Goal: Task Accomplishment & Management: Manage account settings

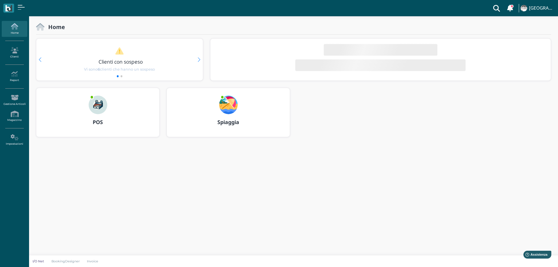
drag, startPoint x: 240, startPoint y: 104, endPoint x: 233, endPoint y: 102, distance: 7.4
click at [240, 104] on div at bounding box center [228, 101] width 28 height 26
click at [232, 101] on img at bounding box center [228, 105] width 19 height 19
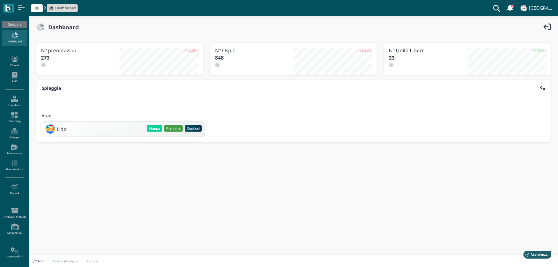
click at [178, 128] on button "Planning" at bounding box center [173, 128] width 19 height 6
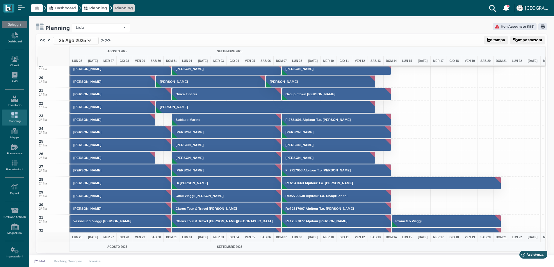
scroll to position [203, 0]
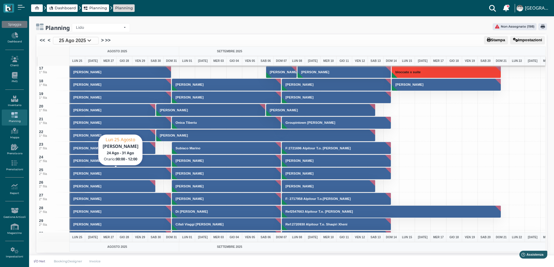
click at [93, 177] on button "Paulon Michael" at bounding box center [120, 173] width 102 height 12
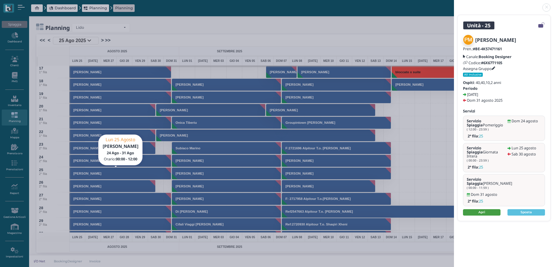
click at [473, 209] on link "Apri" at bounding box center [481, 212] width 37 height 6
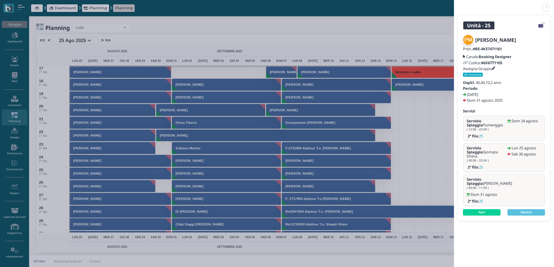
drag, startPoint x: 547, startPoint y: 7, endPoint x: 495, endPoint y: 0, distance: 51.9
click at [454, 4] on link at bounding box center [454, 4] width 0 height 0
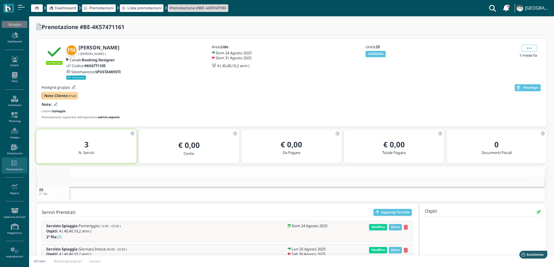
click at [527, 44] on div "Confermata Paulon Michael ( Michael Paulon ) Canale: Booking Designer Codice: #…" at bounding box center [291, 62] width 499 height 37
click at [527, 47] on div "Apri Anagrafica Elimina In Attesa di Conferma In Attesa di Pagamento Componi Me…" at bounding box center [528, 62] width 26 height 35
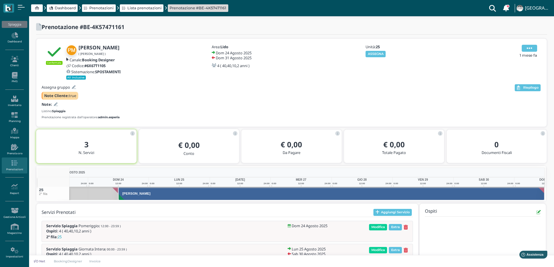
click at [528, 49] on icon at bounding box center [529, 48] width 6 height 6
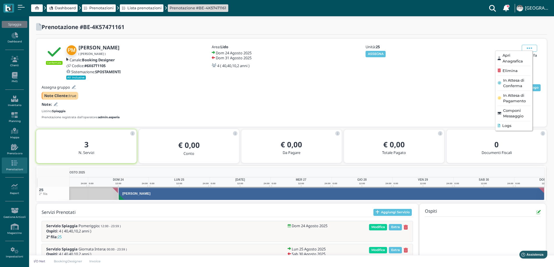
click at [518, 71] on div "Elimina" at bounding box center [513, 71] width 33 height 6
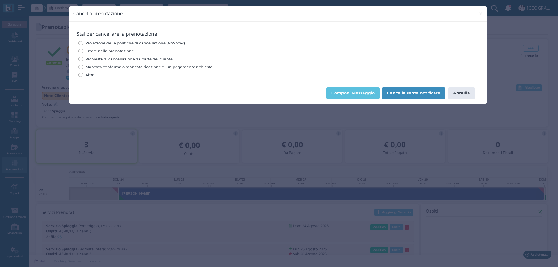
click at [108, 51] on span "Errore nella prenotazione" at bounding box center [109, 51] width 49 height 6
click at [83, 51] on input "Errore nella prenotazione" at bounding box center [80, 51] width 4 height 4
radio input "true"
click at [406, 95] on button "Cancella senza notificare" at bounding box center [413, 93] width 63 height 12
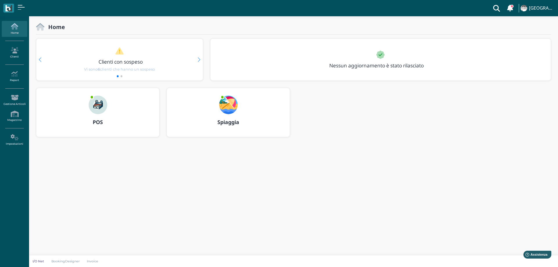
click at [222, 109] on img at bounding box center [228, 105] width 19 height 19
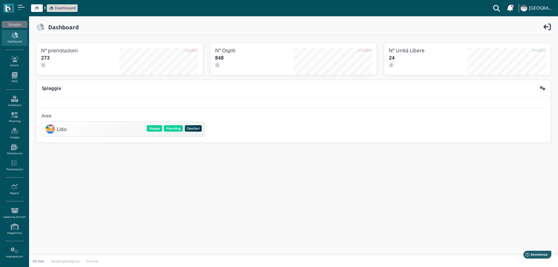
click at [169, 122] on div "Lido [GEOGRAPHIC_DATA] Planning Gestisci Elimina" at bounding box center [123, 129] width 163 height 15
click at [173, 129] on button "Planning" at bounding box center [173, 128] width 19 height 6
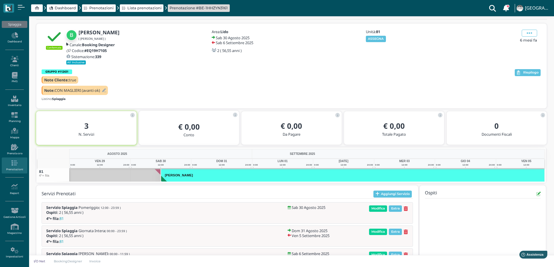
scroll to position [0, 42]
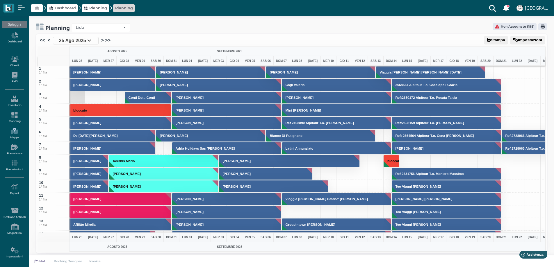
click at [15, 135] on link "Mappa" at bounding box center [14, 134] width 25 height 16
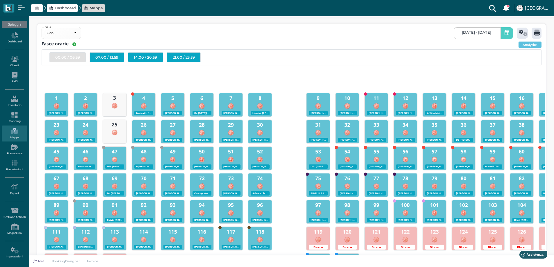
click at [461, 34] on span "25/08/2025 - 25/08/2025" at bounding box center [475, 32] width 29 height 5
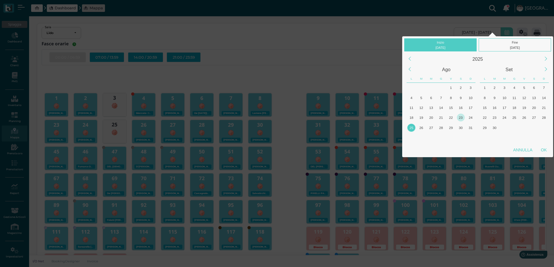
click at [461, 118] on div "23" at bounding box center [460, 118] width 8 height 8
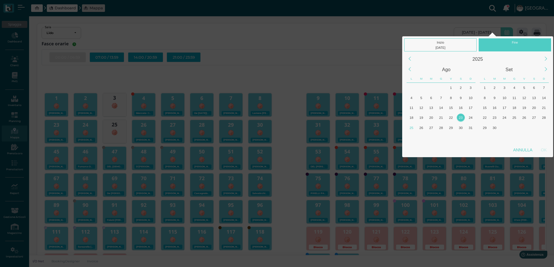
click at [430, 26] on div "Inizio 23/08/2025 Fine 2025 Ago Set L M M G V S D L M M G V S D 30 1 2 3 4 5 6 …" at bounding box center [277, 262] width 554 height 524
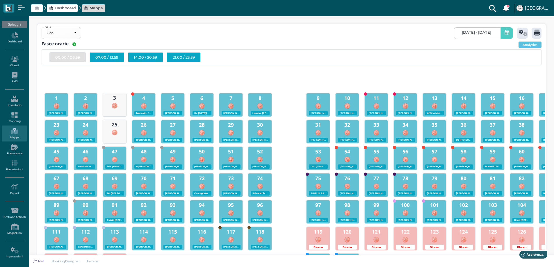
click at [475, 33] on span "25/08/2025 - 25/08/2025" at bounding box center [475, 32] width 29 height 5
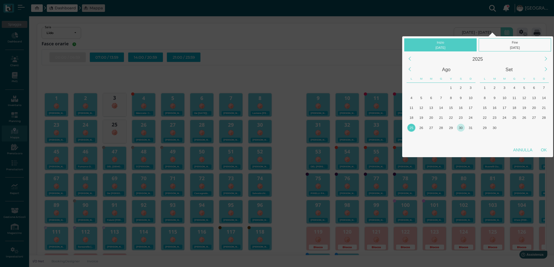
click at [458, 129] on div "30" at bounding box center [460, 128] width 8 height 8
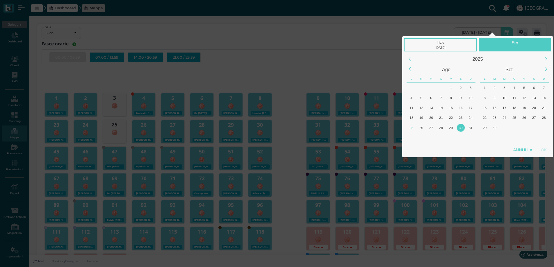
click at [458, 129] on div "30" at bounding box center [460, 128] width 8 height 8
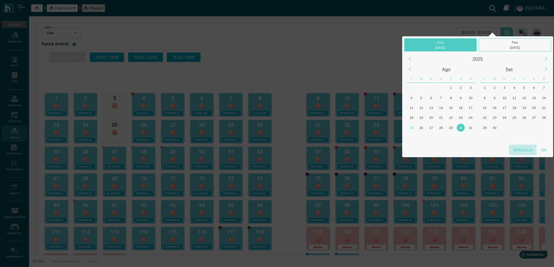
click at [535, 151] on div "Annulla" at bounding box center [523, 150] width 28 height 10
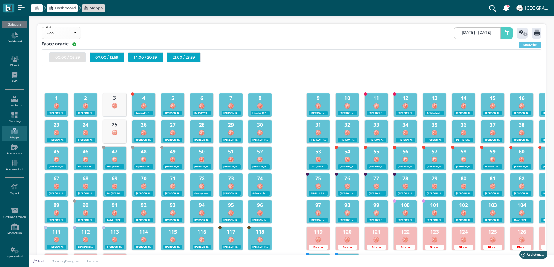
click at [488, 33] on span "25/08/2025 - 25/08/2025" at bounding box center [475, 32] width 29 height 5
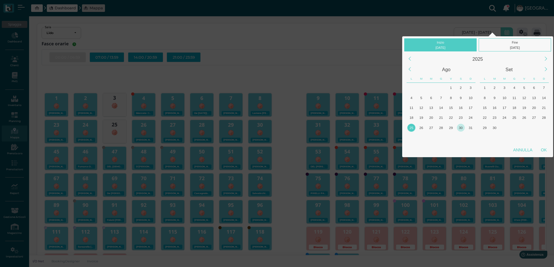
click at [460, 127] on div "30" at bounding box center [460, 128] width 8 height 8
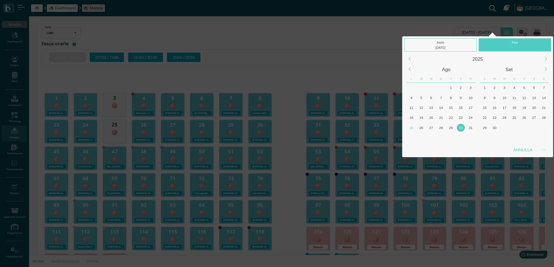
click at [460, 127] on div "30" at bounding box center [460, 128] width 8 height 8
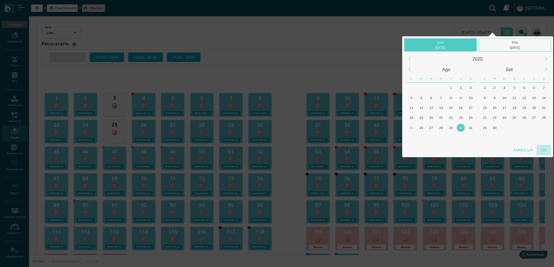
click at [541, 148] on div "OK" at bounding box center [543, 150] width 15 height 10
type input "30/08/2025 - 30/08/2025"
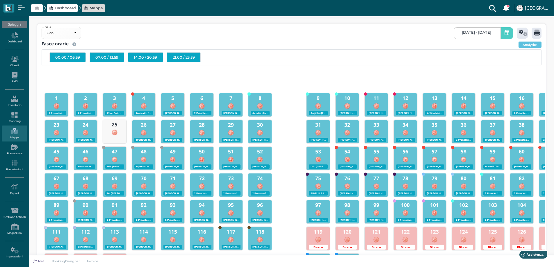
scroll to position [0, 55]
click at [117, 58] on div "07:00 / 13:59" at bounding box center [106, 57] width 35 height 10
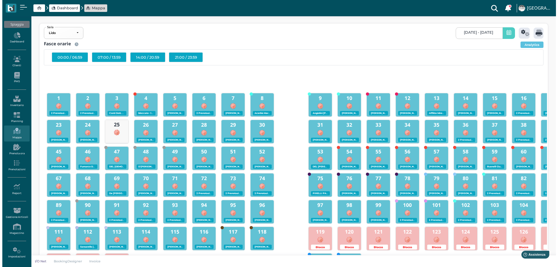
scroll to position [0, 0]
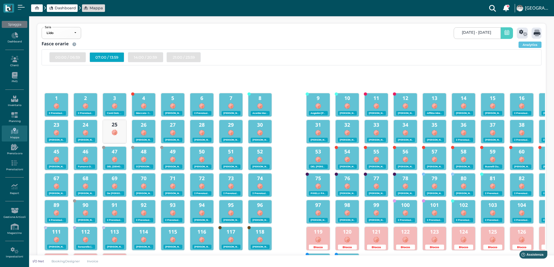
click at [117, 58] on div "07:00 / 13:59" at bounding box center [106, 57] width 35 height 10
click at [522, 33] on icon at bounding box center [523, 33] width 8 height 7
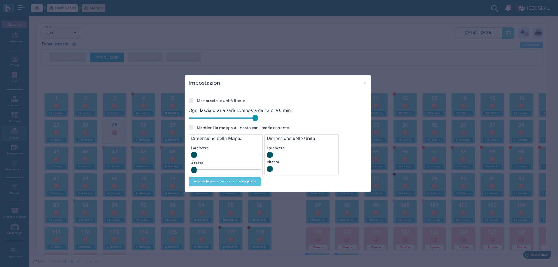
drag, startPoint x: 229, startPoint y: 118, endPoint x: 269, endPoint y: 121, distance: 39.9
type input "720"
click at [258, 121] on input "range" at bounding box center [224, 118] width 70 height 6
drag, startPoint x: 366, startPoint y: 83, endPoint x: 340, endPoint y: 76, distance: 26.8
click at [364, 83] on span "×" at bounding box center [365, 83] width 4 height 8
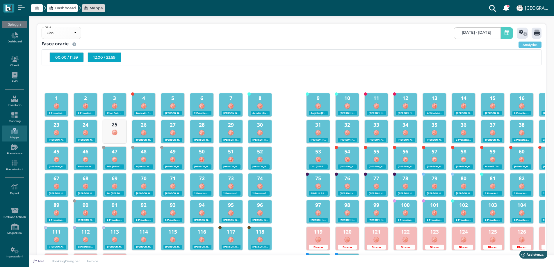
click at [99, 60] on div "12:00 / 23:59" at bounding box center [104, 57] width 34 height 10
click at [538, 33] on icon at bounding box center [536, 33] width 7 height 7
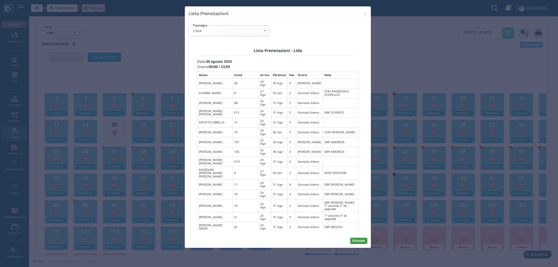
click at [354, 243] on button "Stampa" at bounding box center [358, 241] width 17 height 6
click at [366, 14] on span "×" at bounding box center [365, 14] width 4 height 8
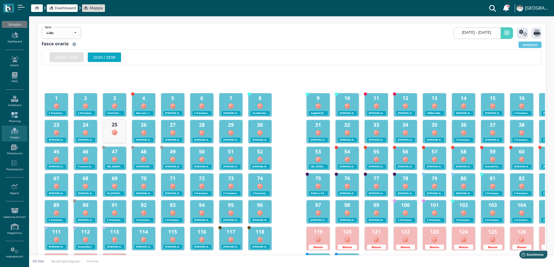
click at [15, 113] on icon at bounding box center [14, 115] width 25 height 6
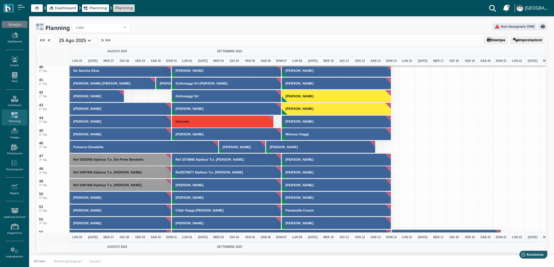
scroll to position [494, 0]
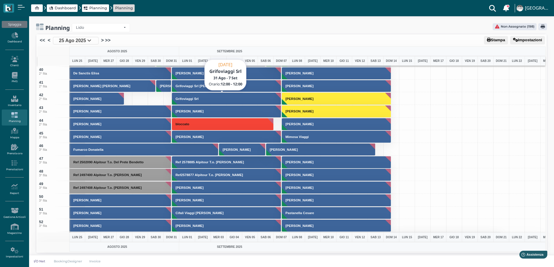
click at [182, 103] on button "Grifoviaggi Srl" at bounding box center [227, 98] width 110 height 12
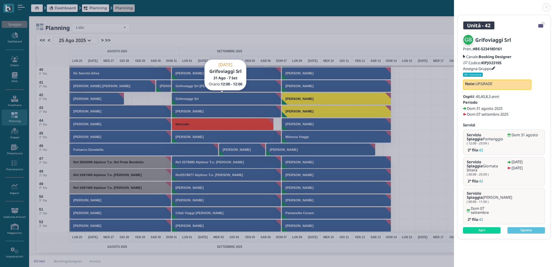
click at [454, 4] on link at bounding box center [454, 4] width 0 height 0
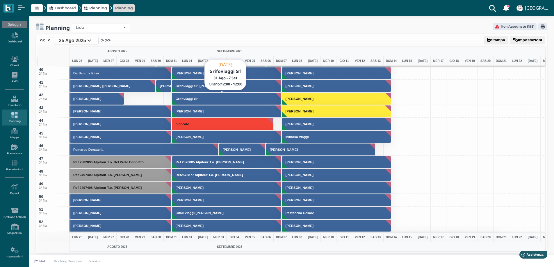
click at [180, 98] on h3 "Grifoviaggi Srl" at bounding box center [187, 98] width 28 height 3
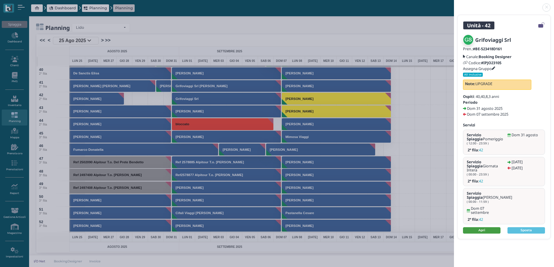
click at [477, 227] on link "Apri" at bounding box center [481, 230] width 37 height 6
click at [454, 4] on link at bounding box center [454, 4] width 0 height 0
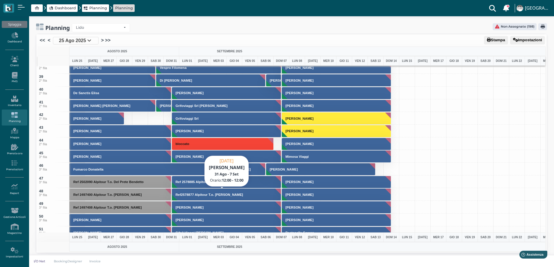
scroll to position [436, 0]
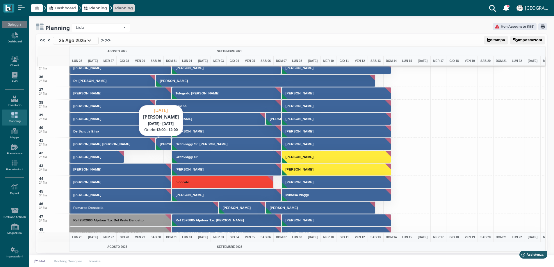
click at [162, 146] on button "Belingheri Sabrina" at bounding box center [163, 144] width 15 height 12
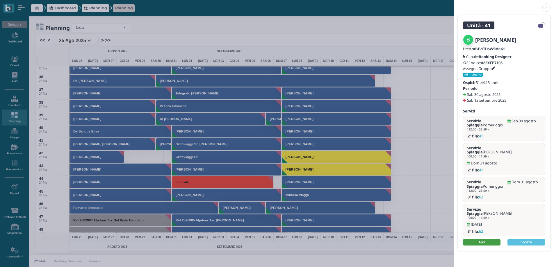
click at [490, 239] on link "Apri" at bounding box center [481, 242] width 37 height 6
click at [454, 4] on link at bounding box center [454, 4] width 0 height 0
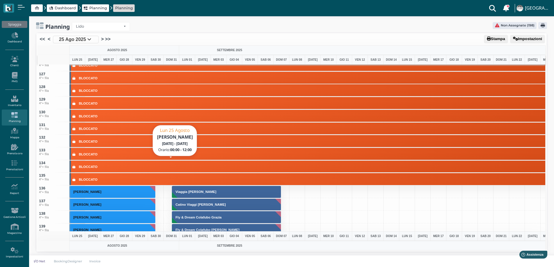
scroll to position [1697, 0]
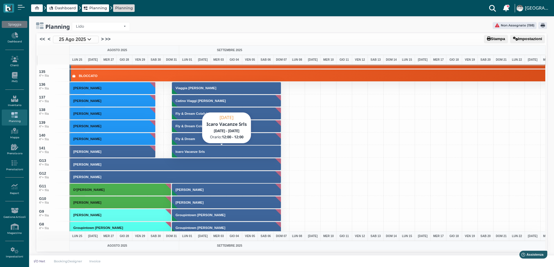
click at [191, 151] on h3 "Icaro Vacanze Srls" at bounding box center [190, 151] width 34 height 3
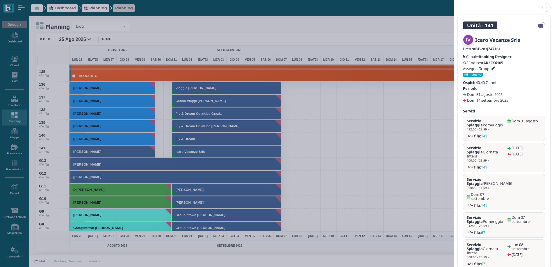
scroll to position [20, 0]
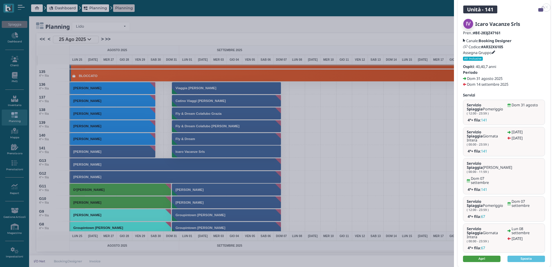
click at [483, 256] on link "Apri" at bounding box center [481, 259] width 37 height 6
click at [454, 4] on link at bounding box center [454, 4] width 0 height 0
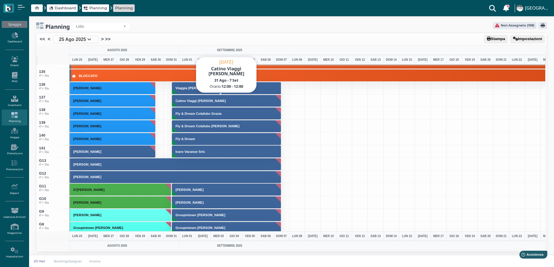
click at [186, 100] on h3 "Catino Viaggi [PERSON_NAME]" at bounding box center [200, 100] width 55 height 3
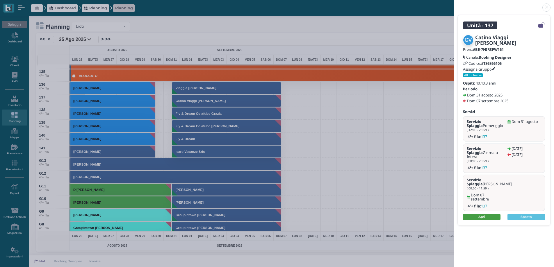
click at [480, 214] on link "Apri" at bounding box center [481, 217] width 37 height 6
drag, startPoint x: 544, startPoint y: 8, endPoint x: 525, endPoint y: 11, distance: 18.8
click at [454, 4] on link at bounding box center [454, 4] width 0 height 0
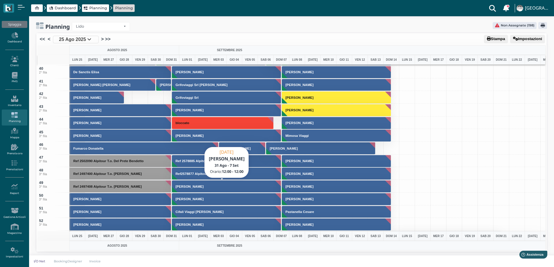
scroll to position [418, 0]
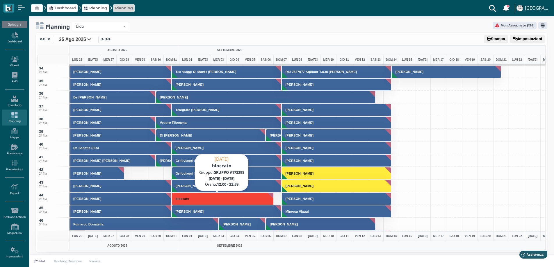
click at [185, 197] on h3 "bloccato" at bounding box center [182, 198] width 18 height 3
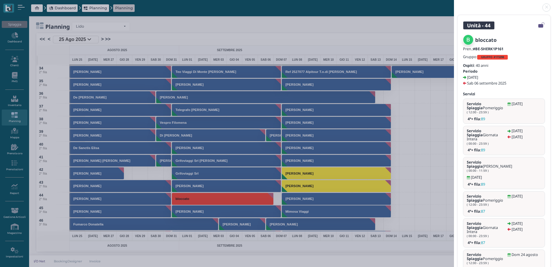
scroll to position [145, 0]
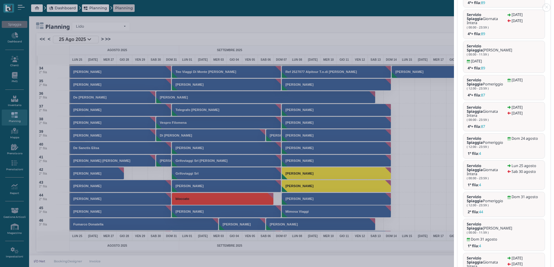
click at [454, 4] on link at bounding box center [454, 4] width 0 height 0
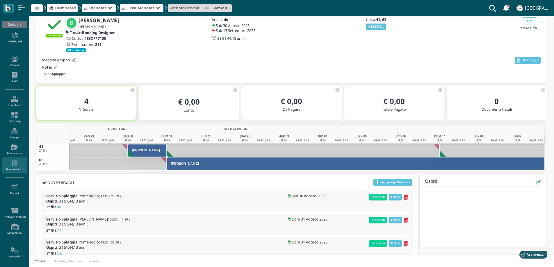
scroll to position [44, 0]
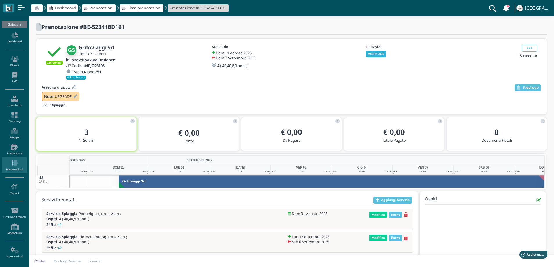
click at [373, 55] on button "ASSEGNA" at bounding box center [376, 54] width 20 height 6
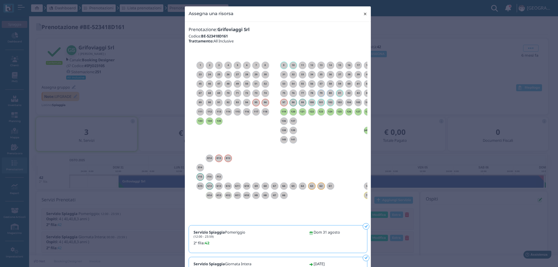
drag, startPoint x: 364, startPoint y: 14, endPoint x: 365, endPoint y: 10, distance: 4.1
click at [364, 14] on span "×" at bounding box center [365, 14] width 4 height 8
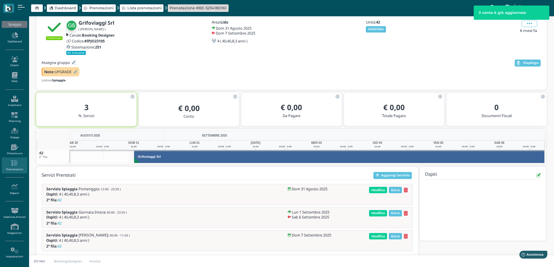
scroll to position [0, 42]
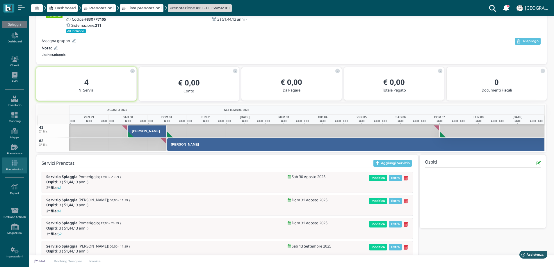
scroll to position [36, 0]
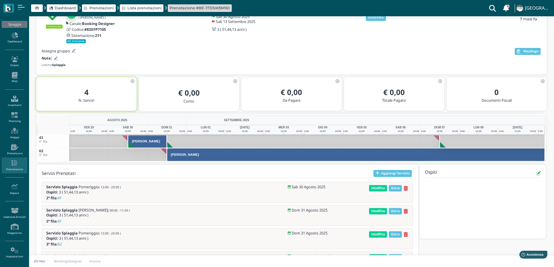
click at [54, 58] on icon at bounding box center [56, 59] width 4 height 4
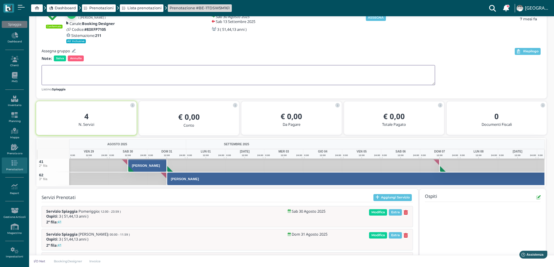
click at [58, 68] on textarea at bounding box center [238, 75] width 393 height 20
click at [68, 70] on textarea "31/8 POM V NEL 62 FREE" at bounding box center [238, 75] width 393 height 20
type textarea "31/8 POM VA NEL 62 FREE"
click at [61, 57] on span "Salva" at bounding box center [60, 58] width 12 height 6
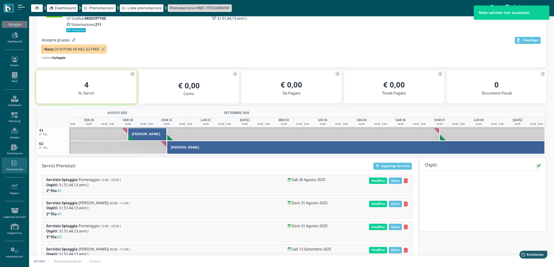
scroll to position [48, 0]
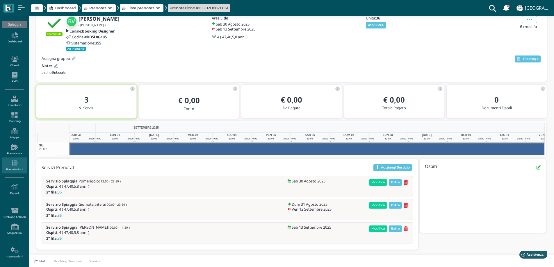
click at [56, 67] on icon at bounding box center [56, 66] width 4 height 4
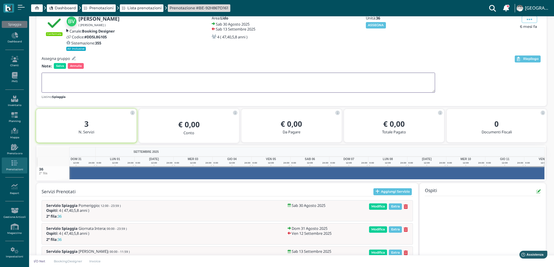
click at [62, 79] on textarea at bounding box center [238, 83] width 393 height 20
type textarea "UPG"
click at [59, 65] on span "Salva" at bounding box center [60, 66] width 12 height 6
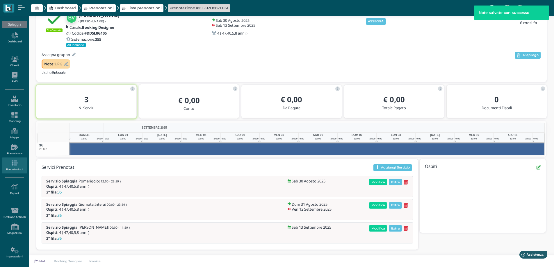
scroll to position [0, 90]
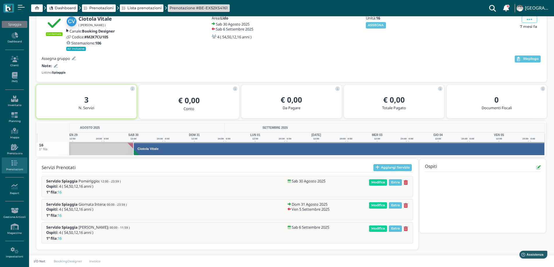
scroll to position [0, 42]
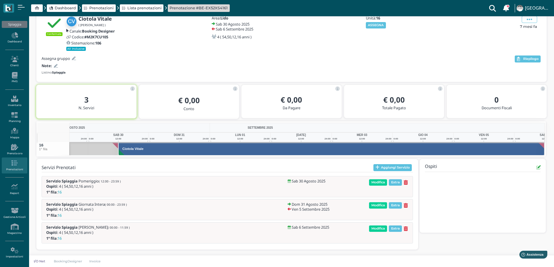
click at [57, 68] on div at bounding box center [55, 66] width 6 height 6
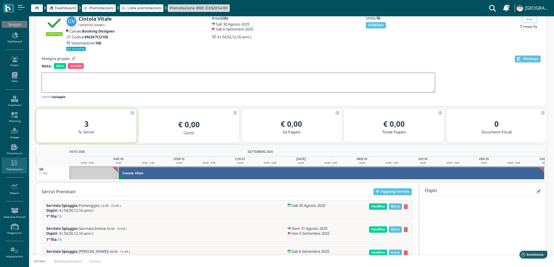
click at [59, 79] on textarea at bounding box center [238, 83] width 393 height 20
type textarea "1° INVECE DI 2° OK"
click at [56, 65] on span "Salva" at bounding box center [60, 66] width 12 height 6
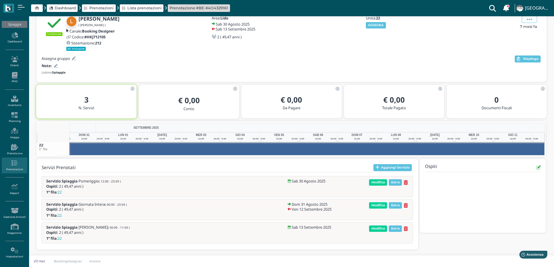
scroll to position [0, 91]
click at [57, 65] on icon at bounding box center [56, 66] width 4 height 4
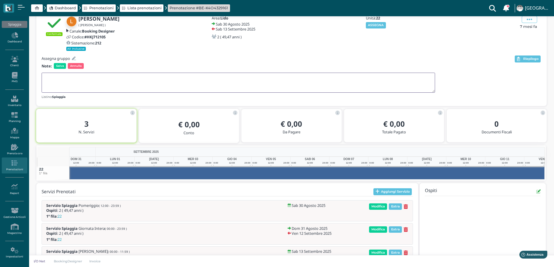
click at [58, 77] on textarea at bounding box center [238, 83] width 393 height 20
type textarea "1° FILA INVECE DI 2° OK"
click at [58, 67] on span "Salva" at bounding box center [60, 66] width 12 height 6
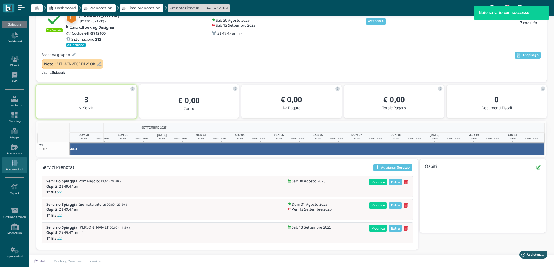
scroll to position [0, 0]
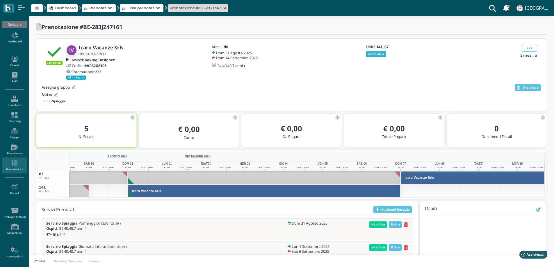
click at [375, 55] on button "ASSEGNA" at bounding box center [376, 54] width 20 height 6
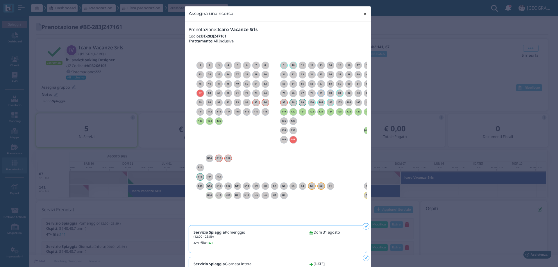
click at [363, 14] on span "×" at bounding box center [365, 14] width 4 height 8
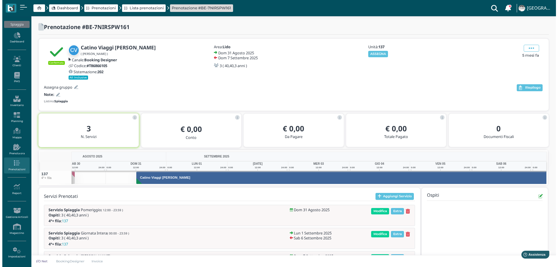
scroll to position [0, 42]
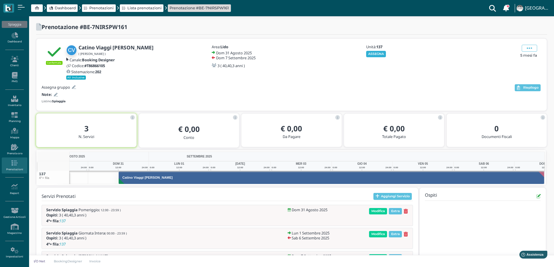
click at [369, 52] on button "ASSEGNA" at bounding box center [376, 54] width 20 height 6
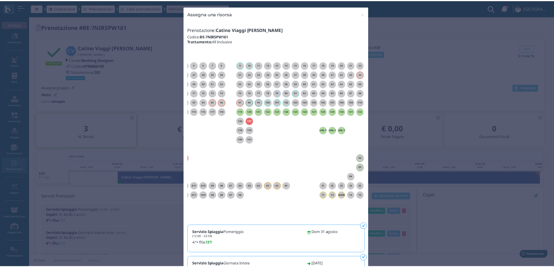
scroll to position [0, 0]
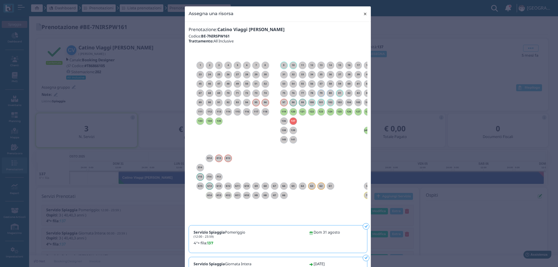
click at [363, 13] on span "×" at bounding box center [365, 14] width 4 height 8
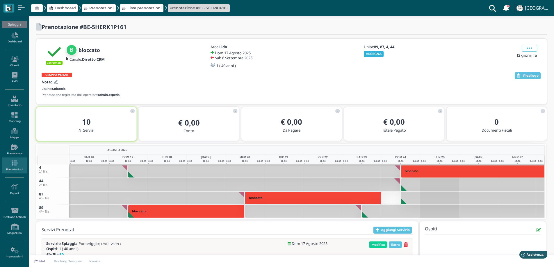
drag, startPoint x: 372, startPoint y: 55, endPoint x: 353, endPoint y: 83, distance: 33.2
click at [372, 55] on button "ASSEGNA" at bounding box center [374, 54] width 20 height 6
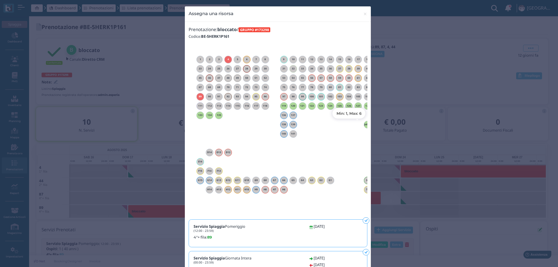
click at [364, 123] on h6 "Jolly 1" at bounding box center [368, 124] width 8 height 3
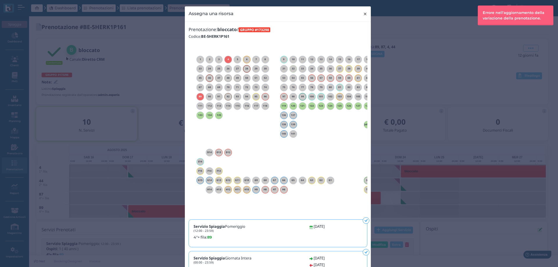
drag, startPoint x: 362, startPoint y: 14, endPoint x: 340, endPoint y: 8, distance: 23.4
click at [363, 14] on span "×" at bounding box center [365, 14] width 4 height 8
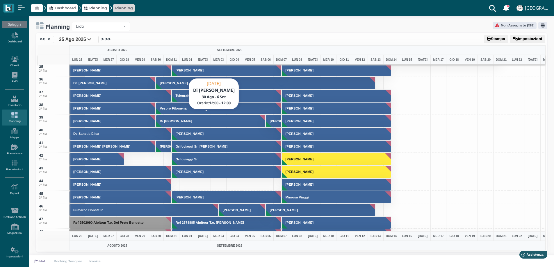
scroll to position [436, 0]
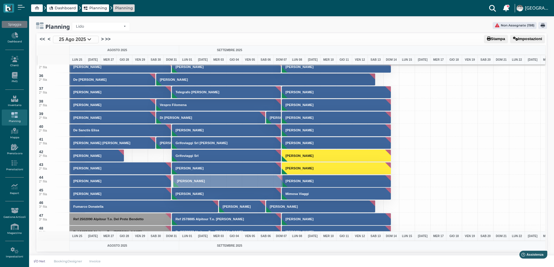
drag, startPoint x: 190, startPoint y: 169, endPoint x: 191, endPoint y: 182, distance: 12.9
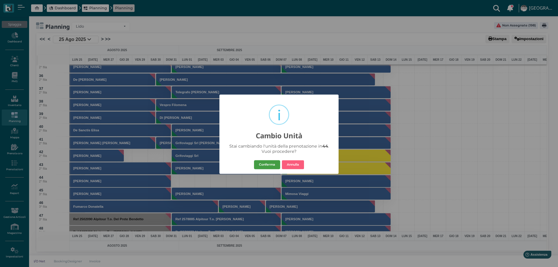
click at [262, 165] on button "Conferma" at bounding box center [267, 164] width 26 height 9
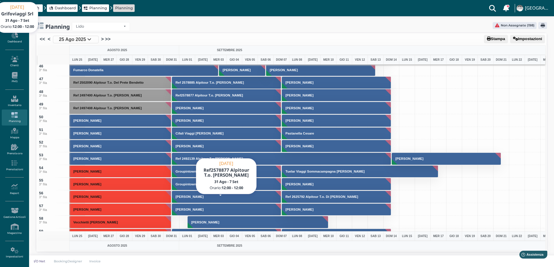
scroll to position [465, 0]
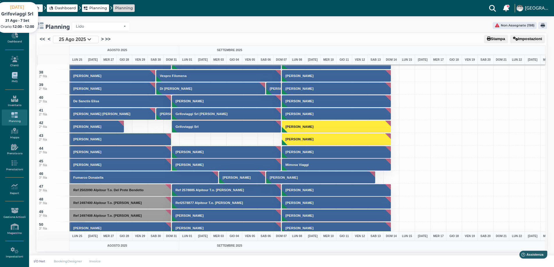
click at [14, 76] on icon at bounding box center [14, 75] width 25 height 6
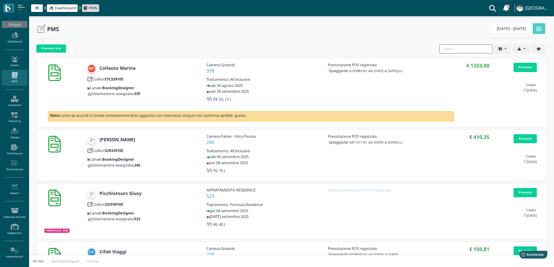
click at [442, 51] on input "search" at bounding box center [465, 48] width 53 height 9
type input "[PERSON_NAME]"
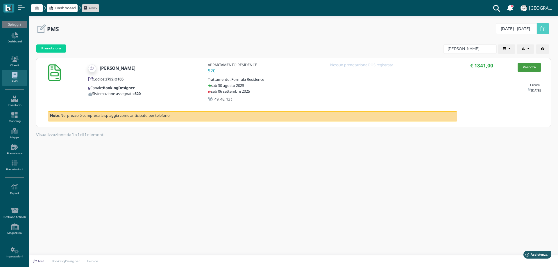
click at [525, 66] on link "Prenota" at bounding box center [529, 67] width 23 height 9
click at [13, 114] on icon at bounding box center [14, 115] width 25 height 6
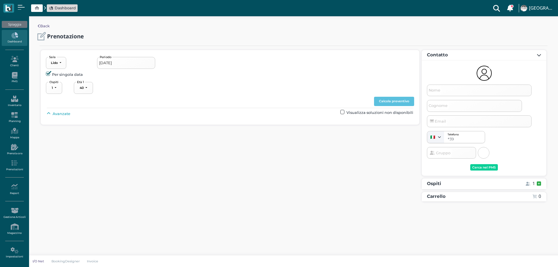
select select "40"
click at [65, 112] on span "Avanzate" at bounding box center [62, 114] width 18 height 6
type input "30/08/2025 - 06/09/2025"
select select "3"
type input "Annarita"
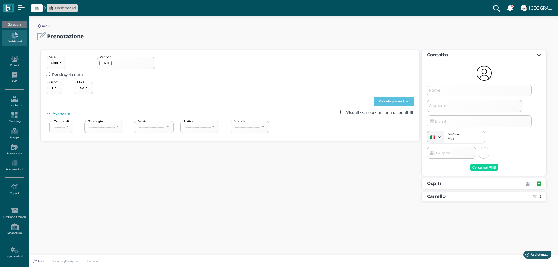
type input "Signoriello"
type input "annarita.signoriello@gmail.com"
select select "40"
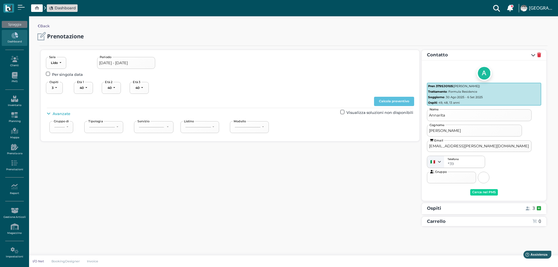
select select "49"
select select "48"
select select "13"
click at [387, 102] on button "Calcola preventivo" at bounding box center [394, 101] width 40 height 9
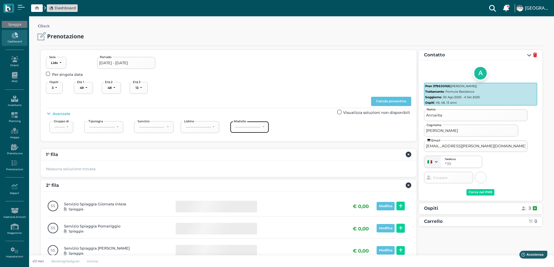
click at [248, 128] on div "----------------------" at bounding box center [248, 127] width 26 height 4
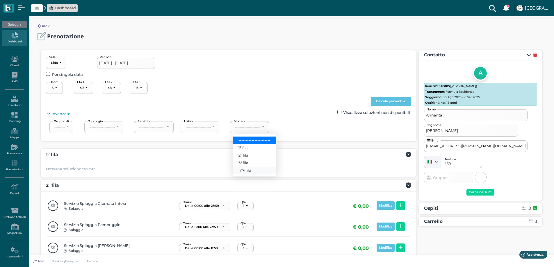
click at [244, 170] on span "4°+ fila" at bounding box center [244, 171] width 12 height 6
click at [248, 130] on button "4°+ fila" at bounding box center [242, 127] width 24 height 12
click at [241, 148] on span "1° fila" at bounding box center [242, 148] width 9 height 6
click at [244, 131] on button "1° fila" at bounding box center [241, 127] width 22 height 12
click at [243, 155] on span "2° fila" at bounding box center [243, 156] width 10 height 6
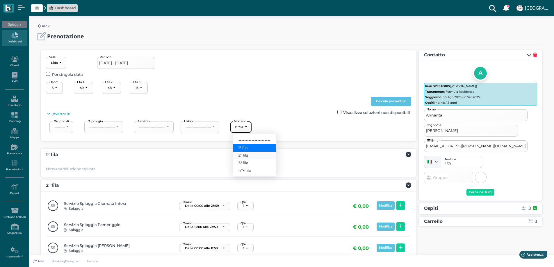
select select "238"
drag, startPoint x: 386, startPoint y: 103, endPoint x: 313, endPoint y: 119, distance: 74.4
click at [386, 103] on button "Calcola preventivo" at bounding box center [391, 101] width 40 height 9
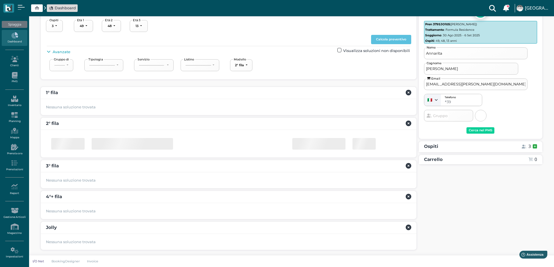
scroll to position [62, 0]
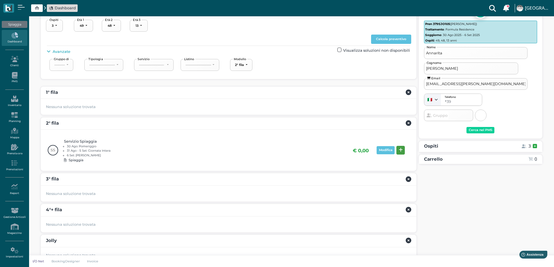
click at [399, 151] on icon at bounding box center [400, 150] width 4 height 4
click at [527, 221] on div "Prenota" at bounding box center [524, 222] width 13 height 4
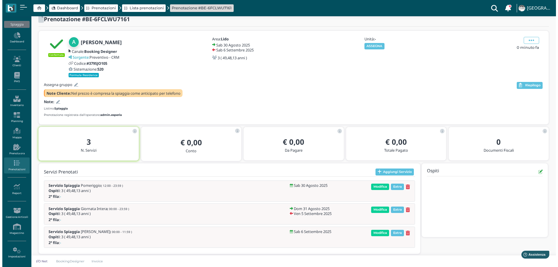
scroll to position [12, 0]
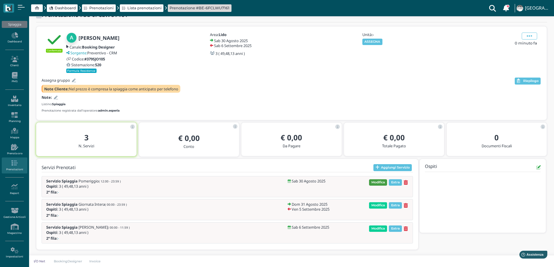
click at [374, 183] on span "Modifica" at bounding box center [378, 182] width 18 height 6
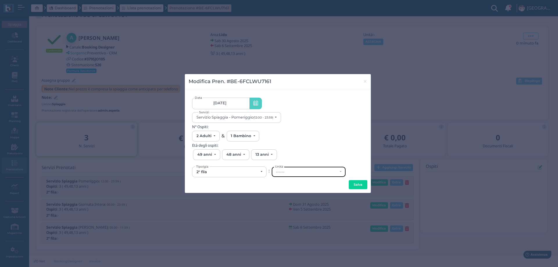
click at [293, 171] on div "------" at bounding box center [307, 172] width 62 height 5
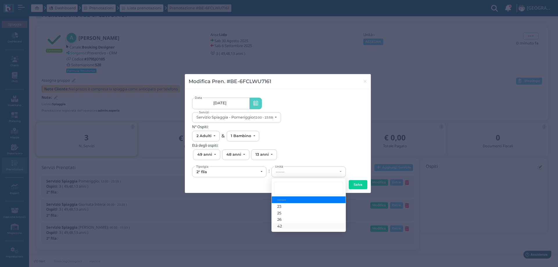
click at [287, 225] on link "42" at bounding box center [309, 226] width 74 height 7
select select "6166"
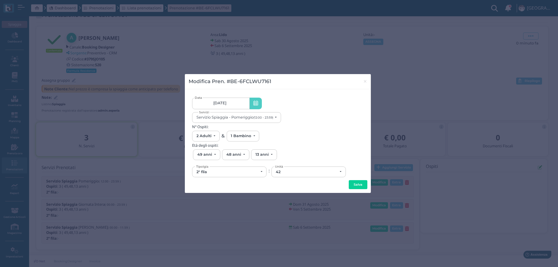
drag, startPoint x: 362, startPoint y: 186, endPoint x: 341, endPoint y: 187, distance: 20.9
click at [361, 186] on button "Salva" at bounding box center [358, 184] width 19 height 9
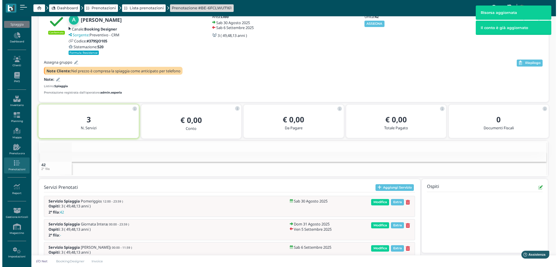
scroll to position [50, 0]
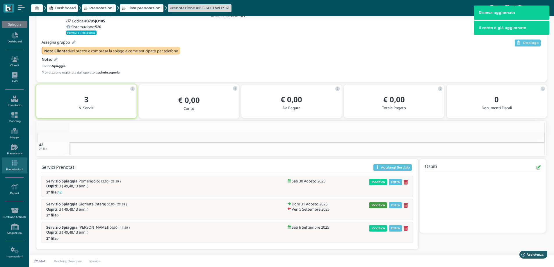
click at [377, 205] on span "Modifica" at bounding box center [378, 205] width 18 height 6
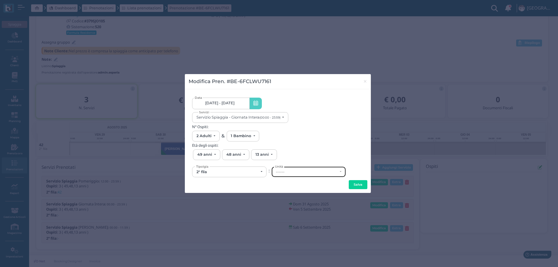
click at [297, 172] on div "------" at bounding box center [307, 172] width 62 height 5
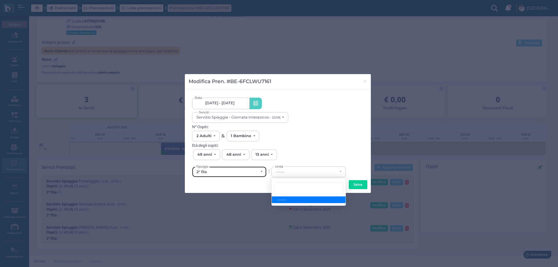
drag, startPoint x: 216, startPoint y: 173, endPoint x: 215, endPoint y: 178, distance: 4.7
click at [216, 173] on div "2° fila" at bounding box center [227, 172] width 62 height 5
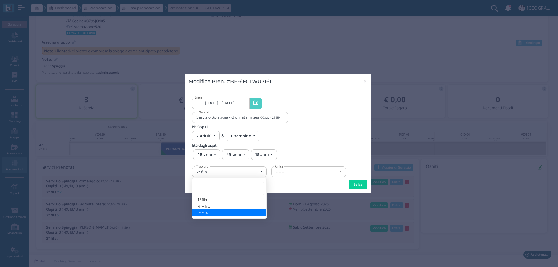
click at [209, 214] on link "2° fila" at bounding box center [229, 213] width 74 height 7
select select "432"
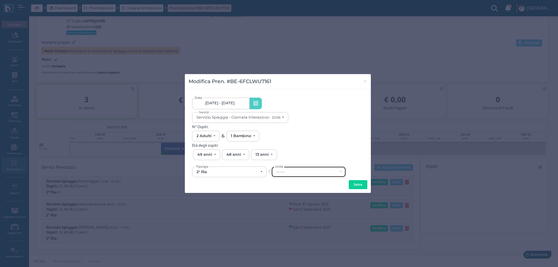
click at [293, 175] on div "------" at bounding box center [309, 172] width 74 height 10
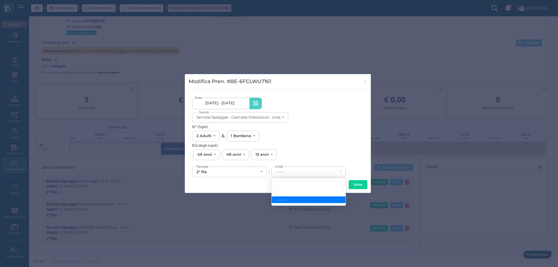
click at [226, 107] on link "[DATE] - [DATE]" at bounding box center [220, 104] width 57 height 12
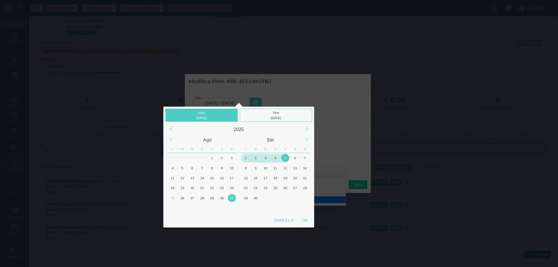
click at [231, 198] on div "31" at bounding box center [232, 198] width 8 height 8
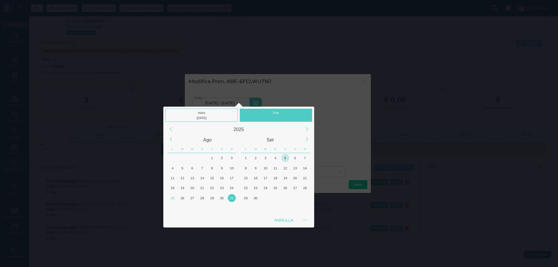
click at [285, 158] on div "5" at bounding box center [285, 158] width 8 height 8
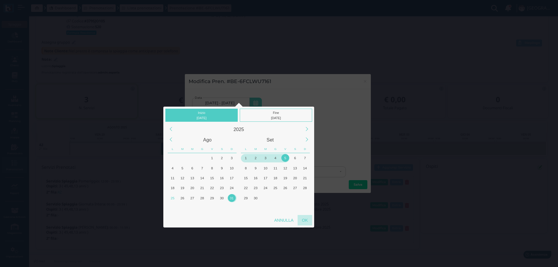
click at [304, 221] on div "OK" at bounding box center [305, 220] width 15 height 10
type input "31/08/2025 - 05/09/2025"
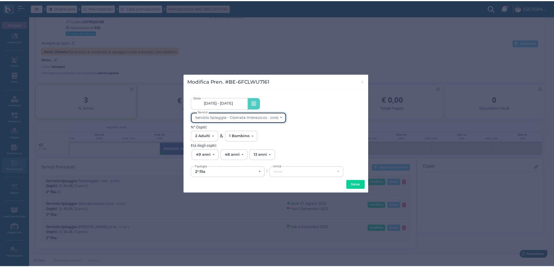
scroll to position [0, 0]
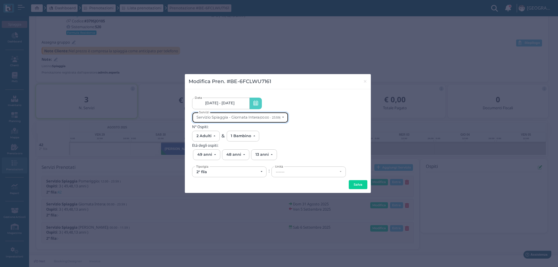
click at [250, 118] on div "Servizio Spiaggia - Giornata Intera (00:00 - 23:59)" at bounding box center [238, 117] width 84 height 4
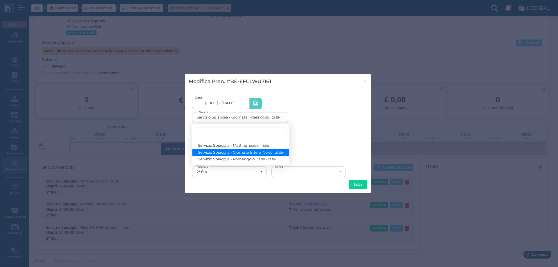
click at [249, 153] on span "Servizio Spiaggia - Giornata Intera (00:00 - 23:59)" at bounding box center [240, 152] width 85 height 5
select select "1368"
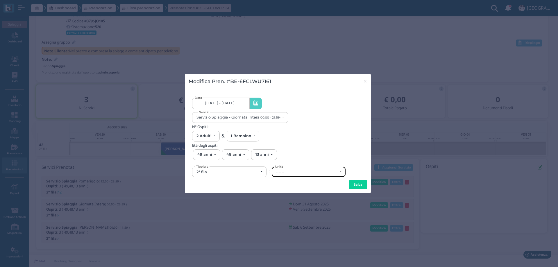
click at [302, 173] on div "------" at bounding box center [307, 172] width 62 height 5
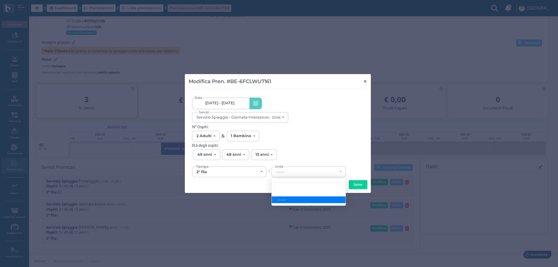
click at [364, 80] on span "×" at bounding box center [365, 82] width 4 height 8
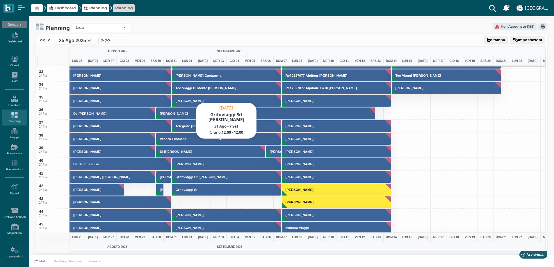
scroll to position [436, 0]
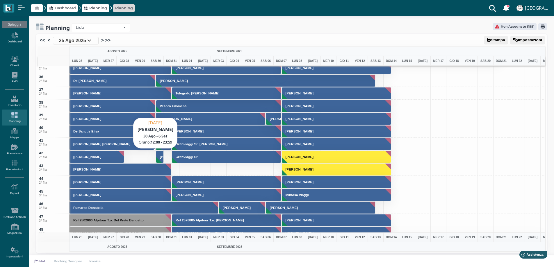
click at [160, 153] on button "[PERSON_NAME]" at bounding box center [160, 157] width 8 height 12
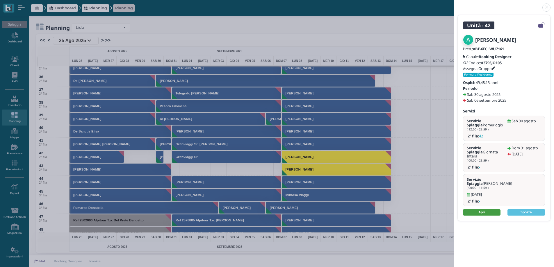
click at [479, 209] on link "Apri" at bounding box center [481, 212] width 37 height 6
click at [454, 4] on link at bounding box center [454, 4] width 0 height 0
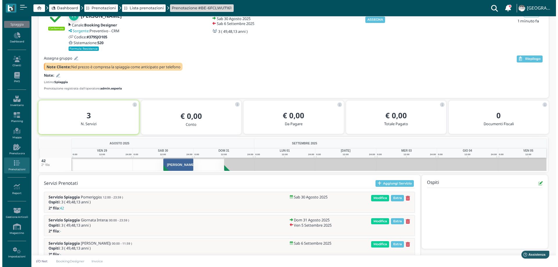
scroll to position [50, 0]
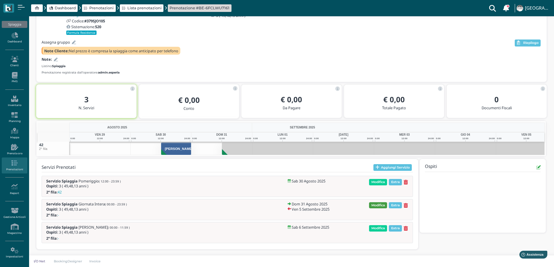
click at [374, 208] on span "Modifica" at bounding box center [378, 205] width 18 height 6
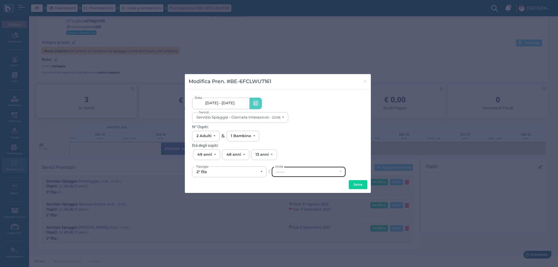
click at [296, 173] on div "------" at bounding box center [307, 172] width 62 height 5
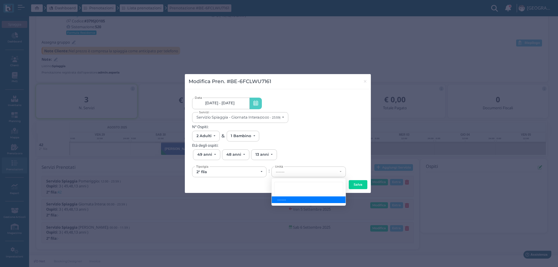
click at [222, 103] on span "31/08/25 - 05/09/25" at bounding box center [219, 103] width 29 height 5
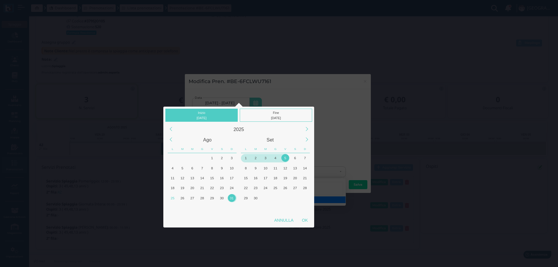
click at [232, 199] on div "31" at bounding box center [232, 198] width 8 height 8
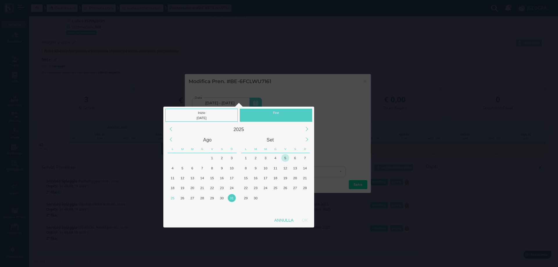
click at [283, 159] on div "5" at bounding box center [285, 158] width 8 height 8
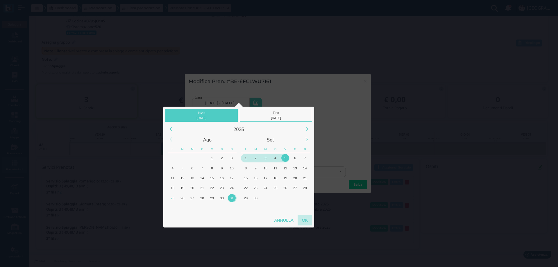
click at [305, 221] on div "OK" at bounding box center [305, 220] width 15 height 10
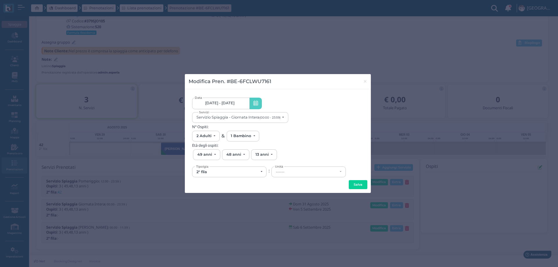
scroll to position [0, 54]
click at [250, 118] on div "Servizio Spiaggia - Giornata Intera (00:00 - 23:59)" at bounding box center [238, 117] width 84 height 4
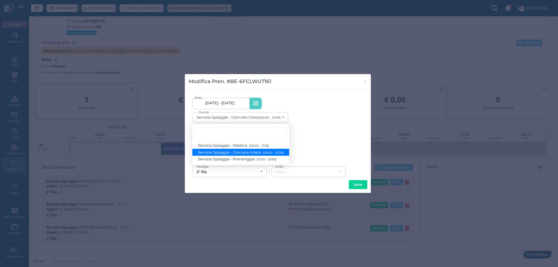
click at [238, 105] on link "31/08/2025 - 05/09/2025 31/08/2025 - 05/09/2025" at bounding box center [220, 104] width 57 height 12
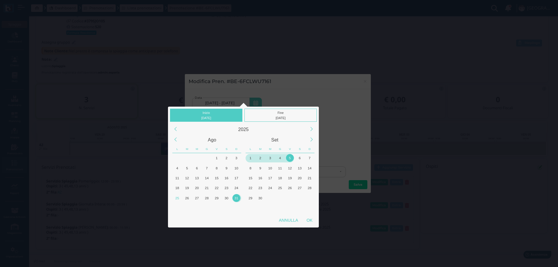
click at [235, 200] on div "31" at bounding box center [236, 198] width 8 height 8
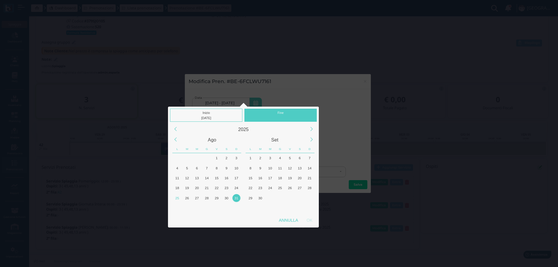
click at [235, 200] on div "31" at bounding box center [236, 198] width 8 height 8
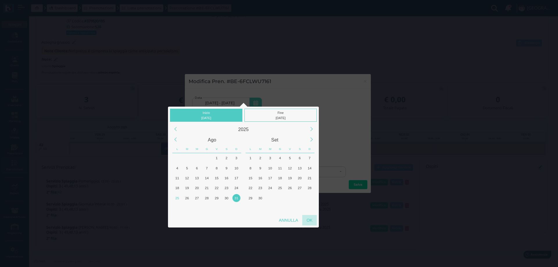
click at [309, 220] on div "OK" at bounding box center [309, 220] width 15 height 10
type input "31/08/2025 - 31/08/2025"
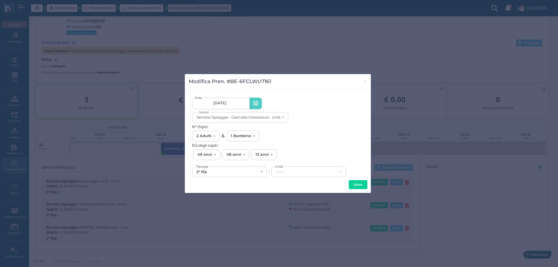
scroll to position [0, 52]
click at [253, 121] on button "Servizio Spiaggia - Giornata Intera (00:00 - 23:59)" at bounding box center [240, 117] width 96 height 11
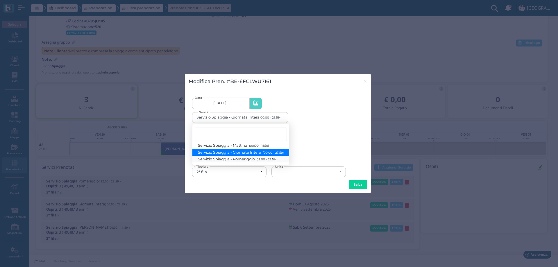
click at [250, 159] on span "Servizio Spiaggia - Pomeriggio (12:00 - 23:59)" at bounding box center [237, 159] width 78 height 5
select select "1369"
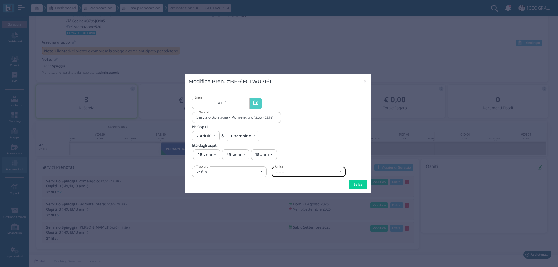
click at [284, 169] on div "------" at bounding box center [309, 172] width 74 height 10
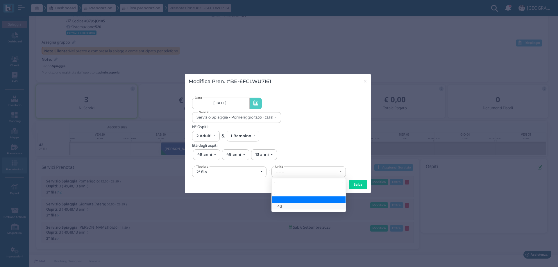
click at [291, 208] on link "43" at bounding box center [309, 206] width 74 height 7
select select "6167"
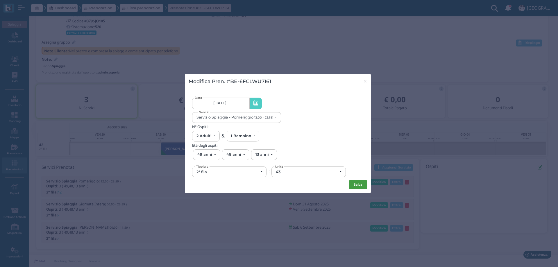
click at [351, 184] on button "Salva" at bounding box center [358, 184] width 19 height 9
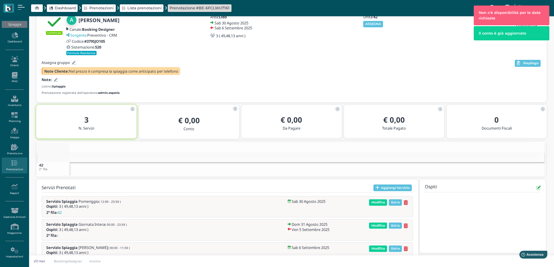
scroll to position [50, 0]
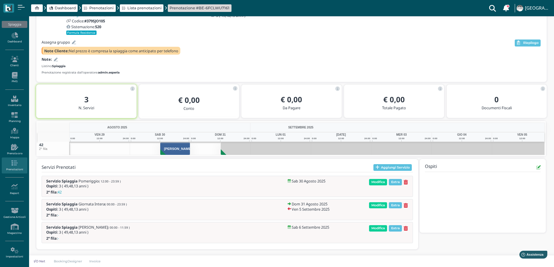
click at [406, 205] on icon at bounding box center [405, 205] width 4 height 5
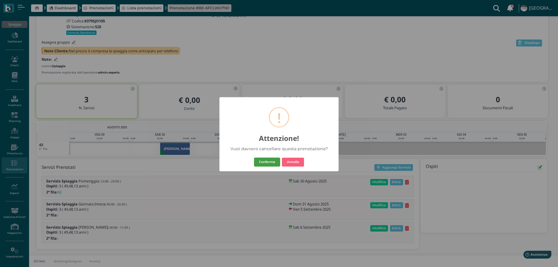
click at [262, 163] on button "Conferma" at bounding box center [267, 161] width 26 height 9
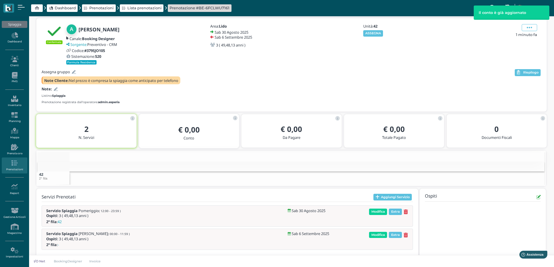
scroll to position [33, 0]
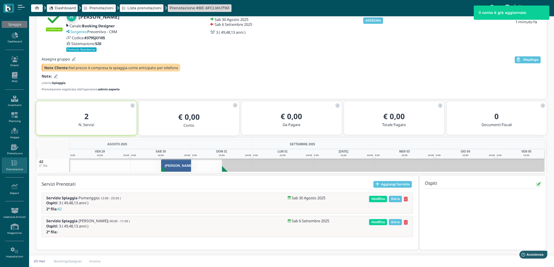
click at [408, 221] on div "Modifica Extra" at bounding box center [388, 222] width 41 height 6
click at [406, 221] on icon at bounding box center [405, 222] width 4 height 5
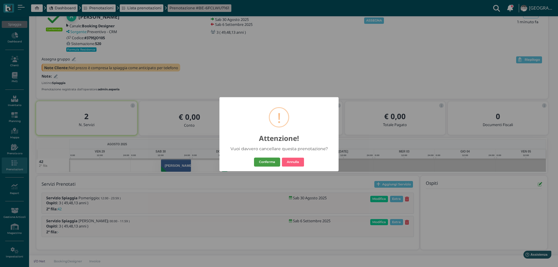
click at [271, 162] on button "Conferma" at bounding box center [267, 161] width 26 height 9
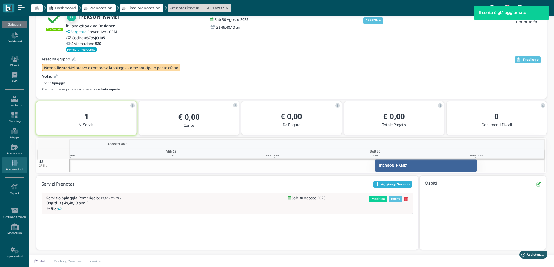
click at [380, 184] on button "Aggiungi Servizio" at bounding box center [392, 184] width 39 height 7
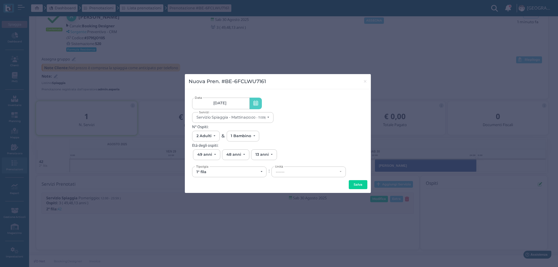
click at [222, 104] on span "30/08/25" at bounding box center [219, 103] width 13 height 5
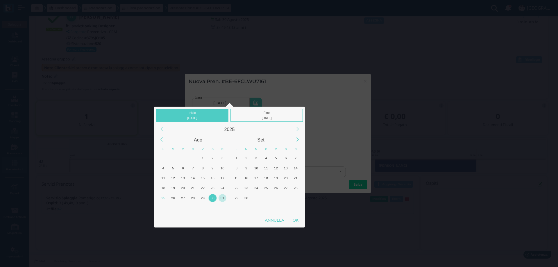
click at [221, 199] on div "31" at bounding box center [223, 198] width 8 height 8
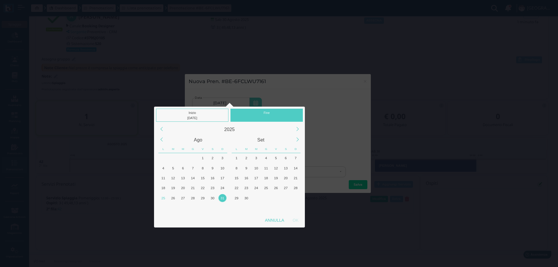
click at [221, 199] on div "31" at bounding box center [223, 198] width 8 height 8
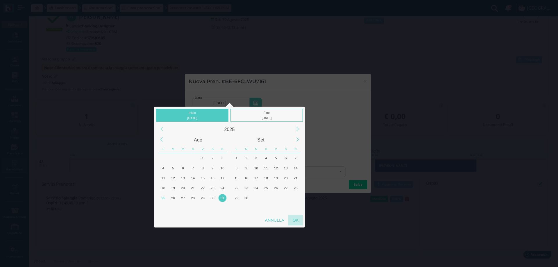
click at [292, 219] on div "OK" at bounding box center [295, 220] width 15 height 10
type input "31/08/2025 - 31/08/2025"
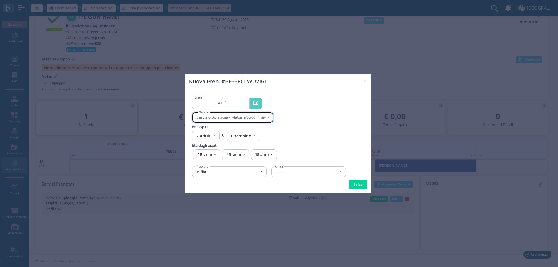
scroll to position [0, 0]
click at [240, 118] on div "Servizio Spiaggia - Mattina (00:00 - 11:59)" at bounding box center [230, 117] width 69 height 4
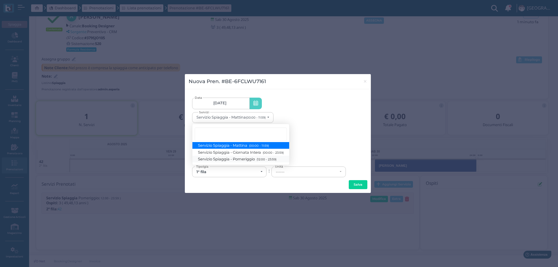
click at [252, 159] on span "Servizio Spiaggia - Pomeriggio (12:00 - 23:59)" at bounding box center [237, 159] width 78 height 5
select select "1369"
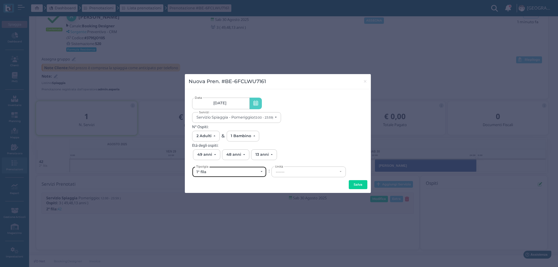
click at [232, 174] on div "1° fila" at bounding box center [229, 172] width 74 height 10
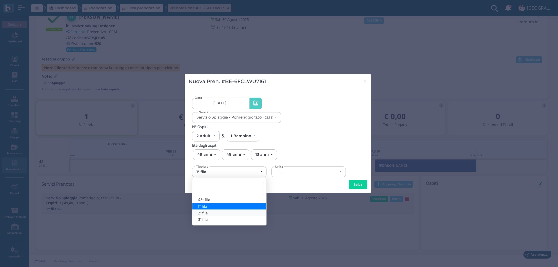
click at [208, 212] on span "2° fila" at bounding box center [203, 213] width 10 height 5
select select "432"
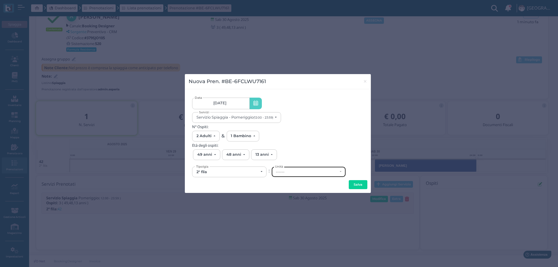
drag, startPoint x: 263, startPoint y: 185, endPoint x: 305, endPoint y: 169, distance: 44.8
click at [305, 169] on div "------" at bounding box center [309, 172] width 74 height 10
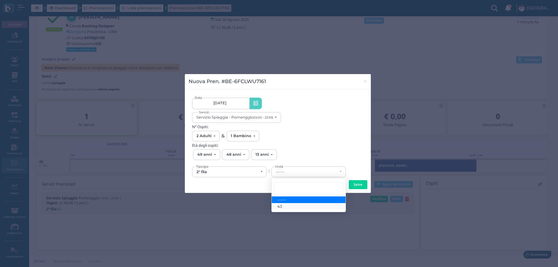
click at [290, 206] on link "43" at bounding box center [309, 206] width 74 height 7
select select "6167"
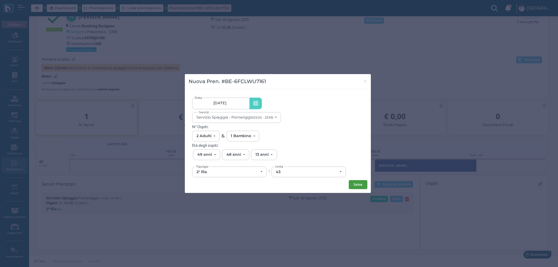
click at [359, 181] on button "Salva" at bounding box center [358, 184] width 19 height 9
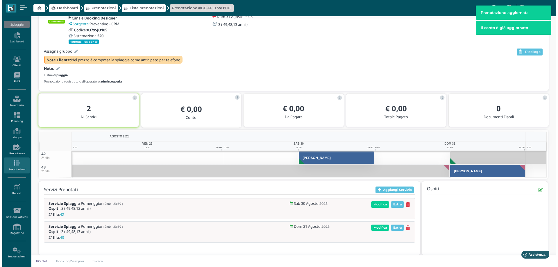
scroll to position [47, 0]
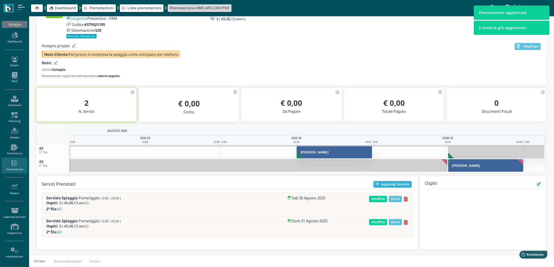
click at [386, 185] on button "Aggiungi Servizio" at bounding box center [392, 184] width 39 height 7
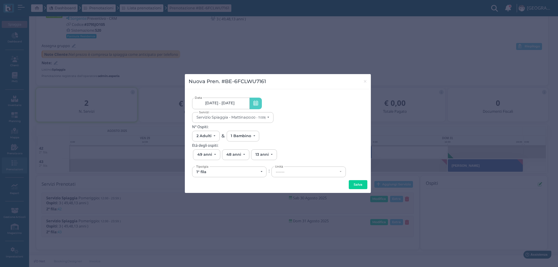
click at [234, 101] on span "30/08/25 - 31/08/25" at bounding box center [219, 103] width 29 height 5
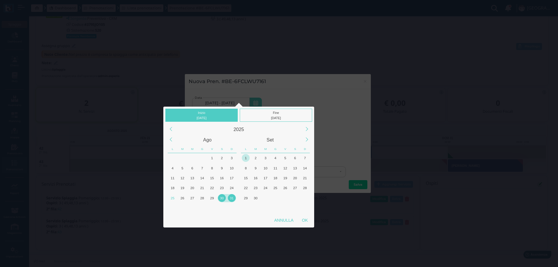
click at [245, 158] on div "1" at bounding box center [246, 158] width 8 height 8
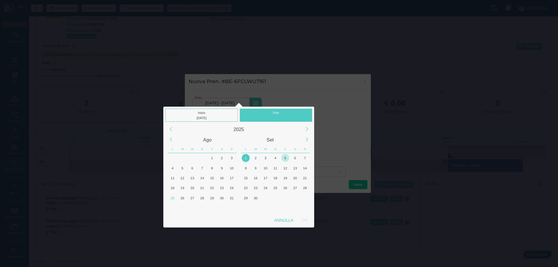
click at [284, 159] on div "5" at bounding box center [285, 158] width 8 height 8
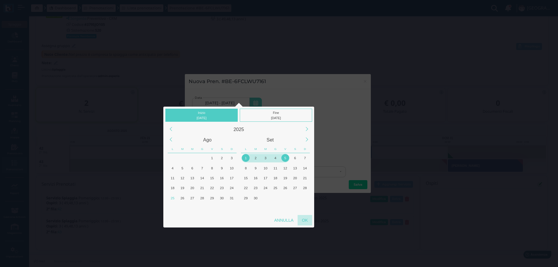
click at [307, 222] on div "OK" at bounding box center [305, 220] width 15 height 10
type input "01/09/2025 - 05/09/2025"
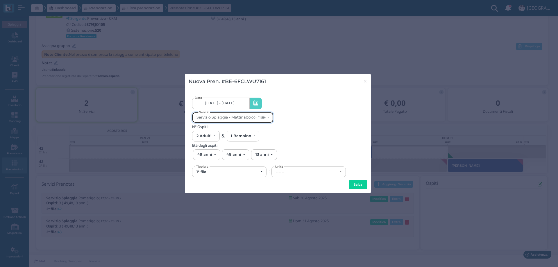
scroll to position [0, 0]
click at [242, 117] on div "Servizio Spiaggia - Mattina (00:00 - 11:59)" at bounding box center [230, 117] width 69 height 4
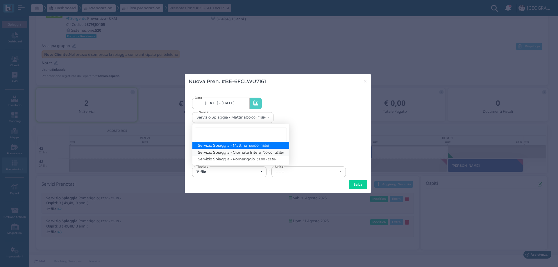
click at [251, 152] on span "Servizio Spiaggia - Giornata Intera (00:00 - 23:59)" at bounding box center [240, 152] width 85 height 5
select select "1368"
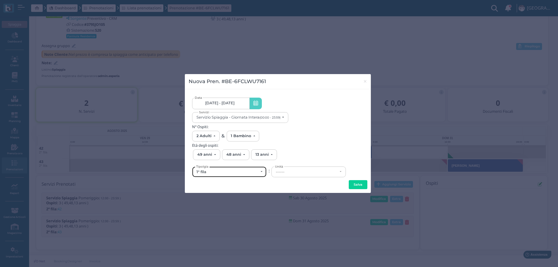
click at [223, 172] on div "1° fila" at bounding box center [227, 172] width 62 height 5
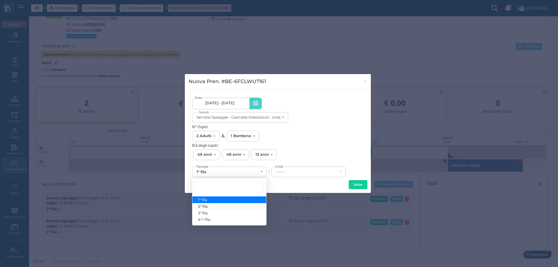
click at [207, 204] on span "2° fila" at bounding box center [203, 206] width 10 height 5
select select "432"
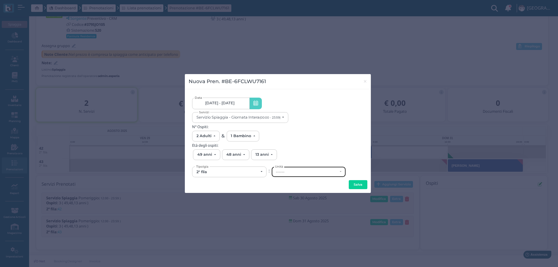
click at [308, 168] on div "------" at bounding box center [309, 172] width 74 height 10
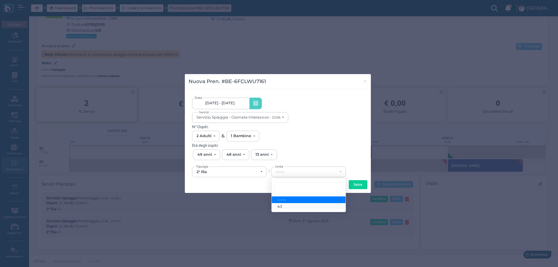
click at [286, 208] on link "43" at bounding box center [309, 206] width 74 height 7
select select "6167"
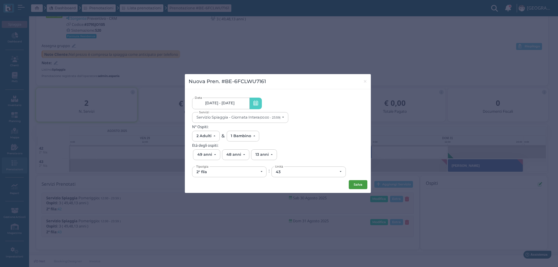
click at [361, 184] on button "Salva" at bounding box center [358, 184] width 19 height 9
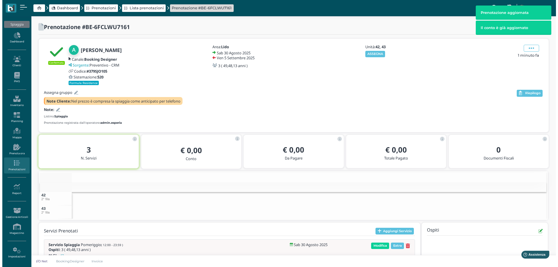
scroll to position [64, 0]
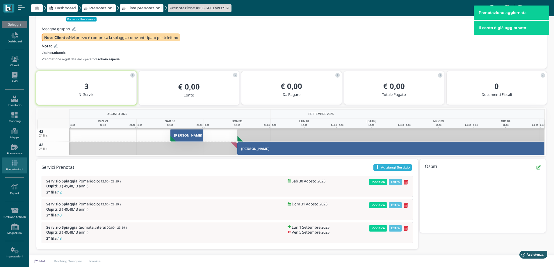
click at [378, 167] on icon "button" at bounding box center [377, 167] width 4 height 4
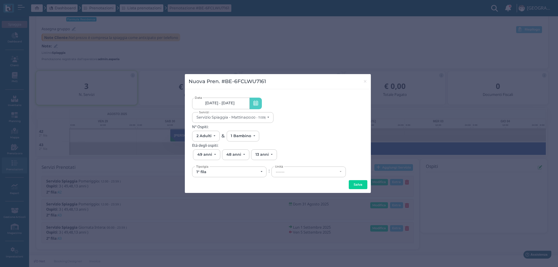
click at [237, 100] on link "30/08/25 - 05/09/25" at bounding box center [220, 104] width 57 height 12
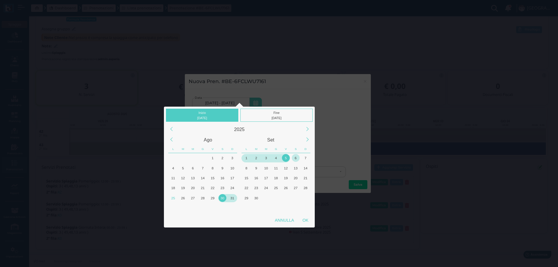
click at [294, 160] on div "6" at bounding box center [296, 158] width 8 height 8
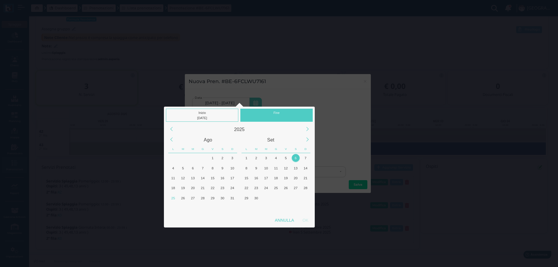
click at [294, 160] on div "6" at bounding box center [296, 158] width 8 height 8
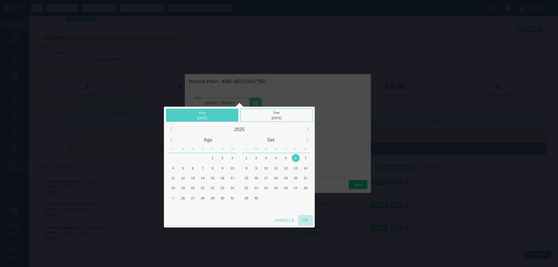
click at [305, 219] on div "OK" at bounding box center [305, 220] width 15 height 10
type input "06/09/2025 - 06/09/2025"
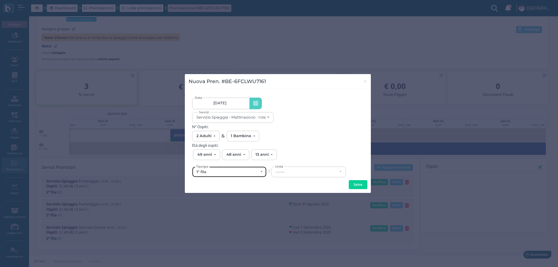
scroll to position [0, 0]
click at [230, 174] on div "1° fila" at bounding box center [229, 172] width 74 height 10
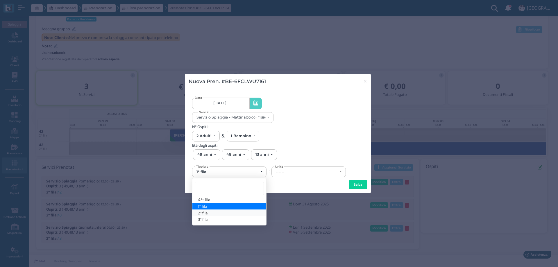
click at [210, 211] on link "2° fila" at bounding box center [229, 213] width 74 height 7
select select "432"
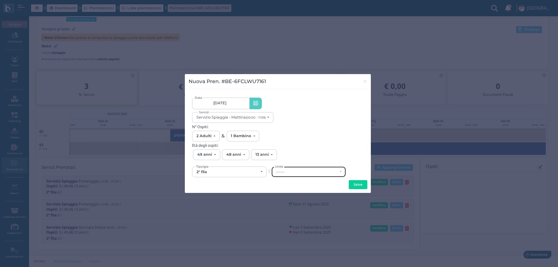
click at [303, 171] on div "------" at bounding box center [307, 172] width 62 height 5
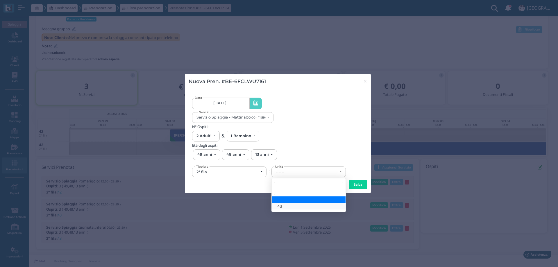
click at [289, 205] on link "43" at bounding box center [309, 206] width 74 height 7
select select "6167"
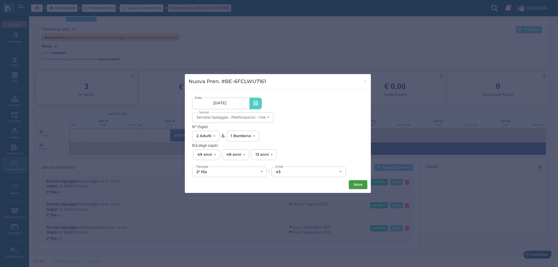
click at [356, 182] on button "Salva" at bounding box center [358, 184] width 19 height 9
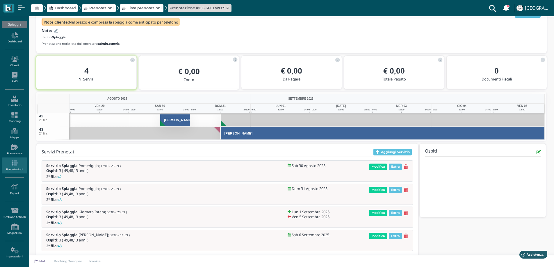
scroll to position [87, 0]
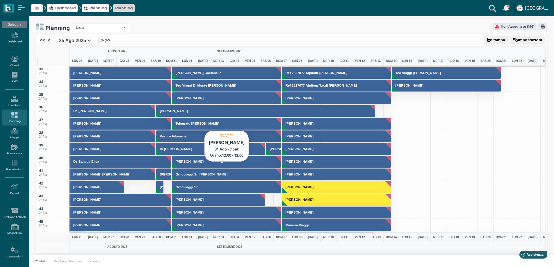
scroll to position [407, 0]
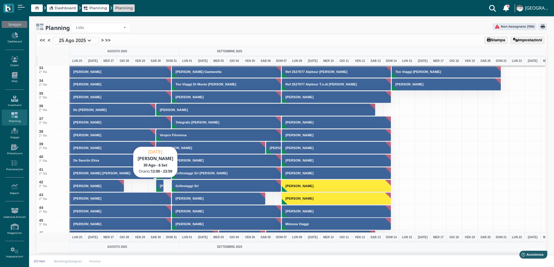
click at [161, 189] on button "[PERSON_NAME]" at bounding box center [160, 186] width 8 height 12
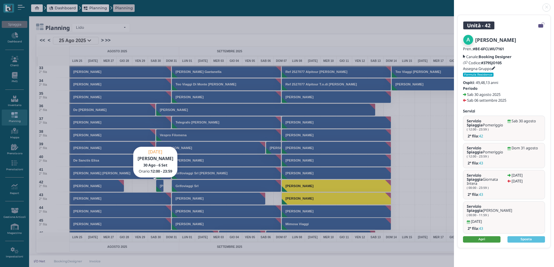
click at [484, 236] on link "Apri" at bounding box center [481, 239] width 37 height 6
click at [454, 4] on link at bounding box center [454, 4] width 0 height 0
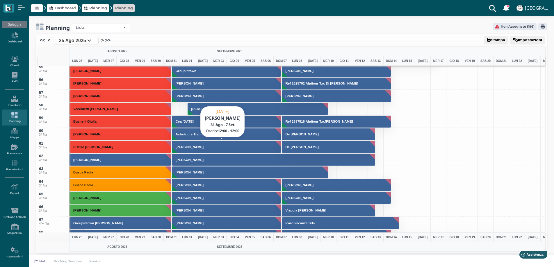
scroll to position [726, 0]
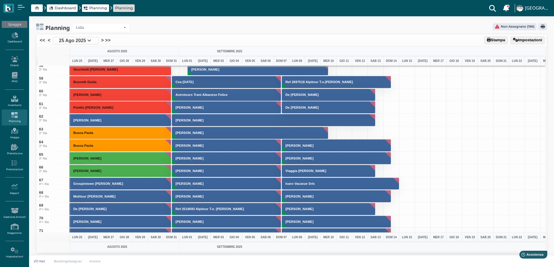
click at [15, 134] on icon at bounding box center [14, 131] width 25 height 6
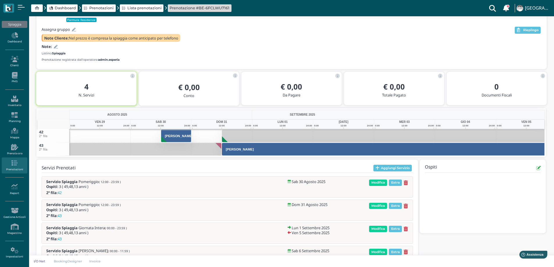
scroll to position [65, 0]
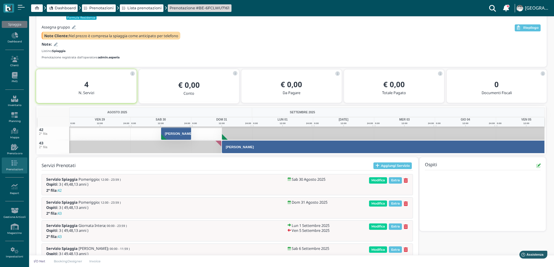
click at [54, 46] on icon at bounding box center [56, 45] width 4 height 4
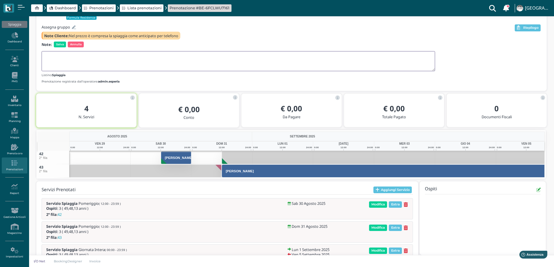
click at [61, 58] on textarea at bounding box center [238, 61] width 393 height 20
type textarea "UPG"
click at [60, 42] on span "Salva" at bounding box center [60, 45] width 12 height 6
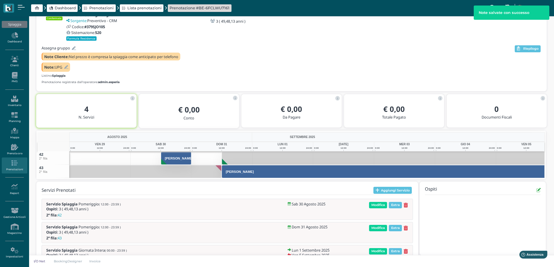
scroll to position [69, 0]
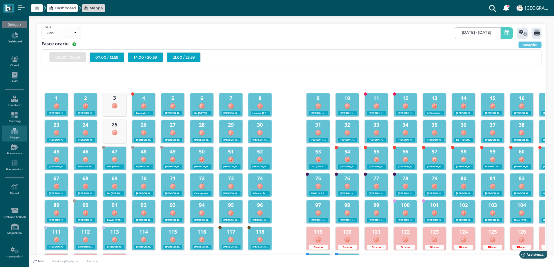
click at [461, 33] on span "[DATE] - [DATE]" at bounding box center [475, 32] width 29 height 5
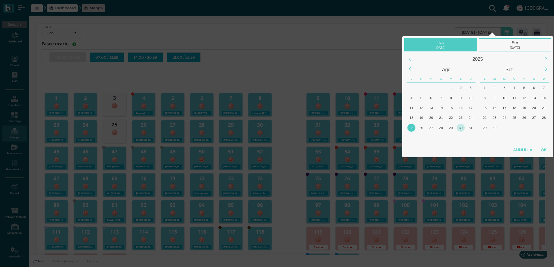
click at [458, 128] on div "30" at bounding box center [460, 128] width 8 height 8
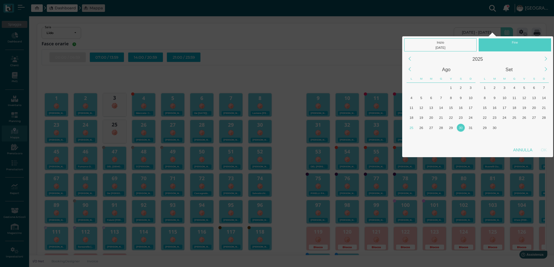
click at [458, 128] on div "30" at bounding box center [460, 128] width 8 height 8
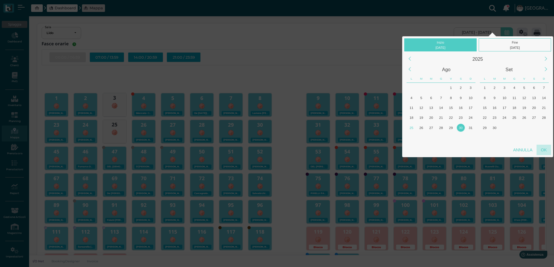
click at [542, 151] on div "OK" at bounding box center [543, 150] width 15 height 10
type input "30/08/2025 - 30/08/2025"
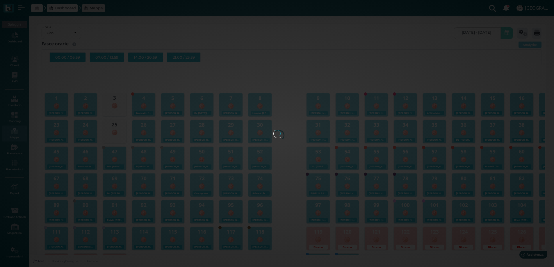
scroll to position [0, 55]
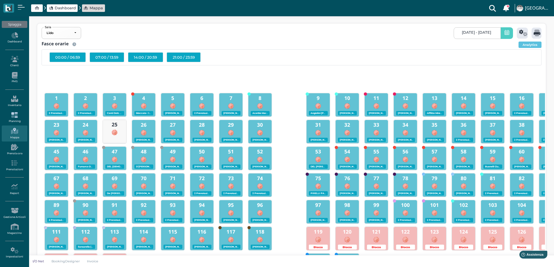
click at [18, 118] on icon at bounding box center [14, 115] width 25 height 6
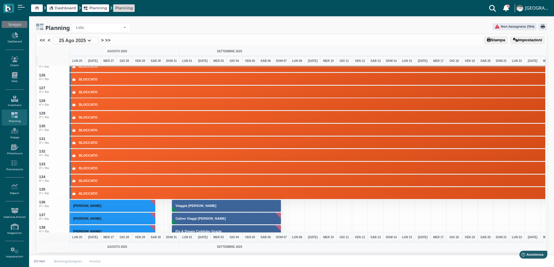
scroll to position [1435, 0]
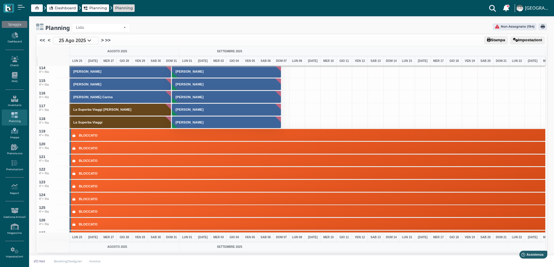
click at [13, 131] on icon at bounding box center [14, 131] width 25 height 6
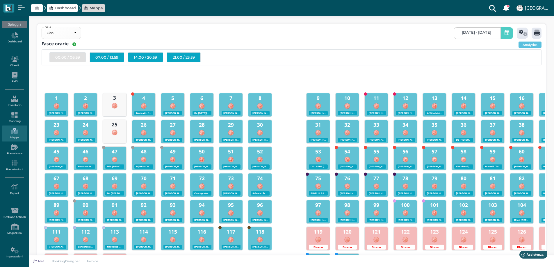
click at [461, 34] on span "[DATE] - [DATE]" at bounding box center [475, 32] width 29 height 5
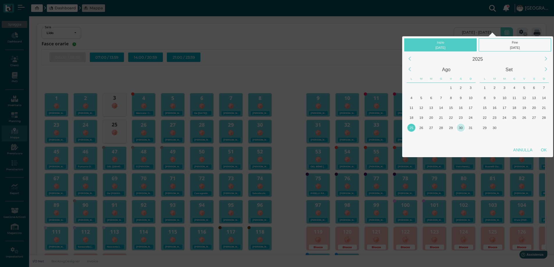
click at [459, 128] on div "30" at bounding box center [460, 128] width 8 height 8
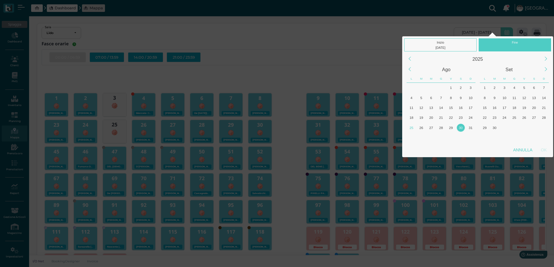
click at [459, 128] on div "30" at bounding box center [460, 128] width 8 height 8
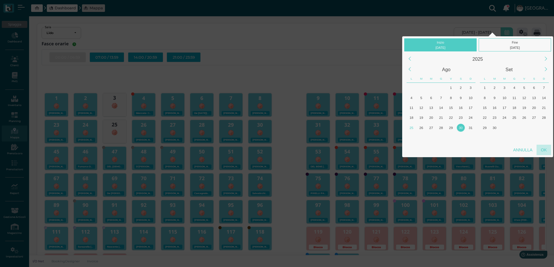
click at [544, 151] on div "OK" at bounding box center [543, 150] width 15 height 10
type input "30/08/2025 - 30/08/2025"
checkbox input "false"
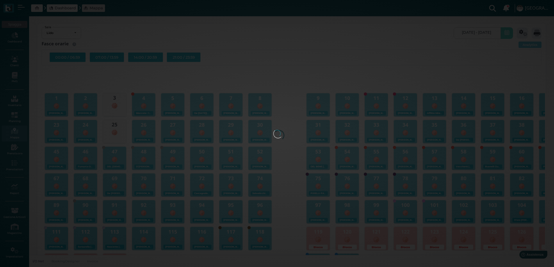
scroll to position [0, 55]
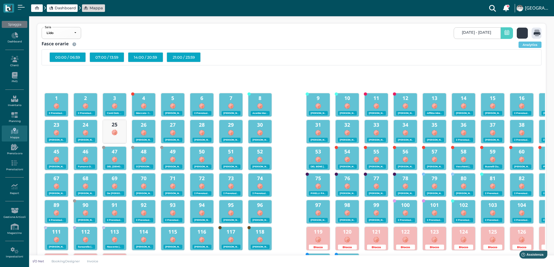
click at [520, 35] on icon at bounding box center [523, 33] width 8 height 7
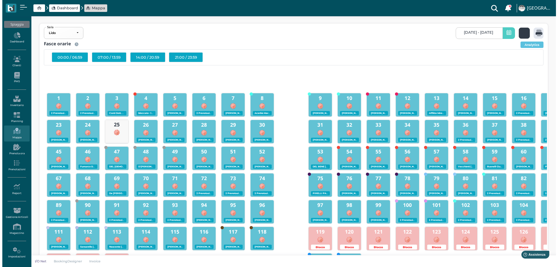
scroll to position [0, 0]
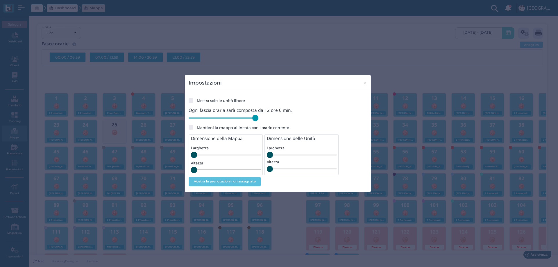
drag, startPoint x: 230, startPoint y: 118, endPoint x: 266, endPoint y: 123, distance: 36.5
type input "720"
click at [258, 121] on input "range" at bounding box center [224, 118] width 70 height 6
click at [367, 83] on span "×" at bounding box center [365, 83] width 4 height 8
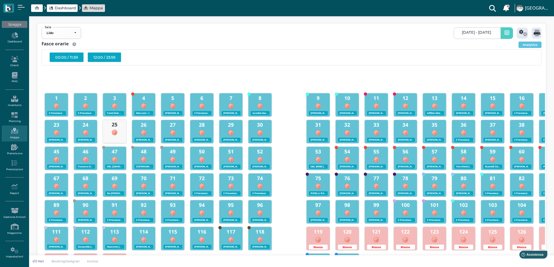
click at [113, 58] on div "12:00 / 23:59" at bounding box center [104, 57] width 34 height 10
click at [533, 33] on icon at bounding box center [536, 33] width 7 height 7
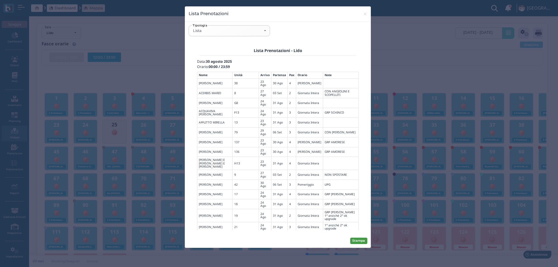
click at [359, 241] on button "Stampa" at bounding box center [358, 241] width 17 height 6
drag, startPoint x: 366, startPoint y: 13, endPoint x: 22, endPoint y: 5, distance: 344.1
click at [366, 13] on span "×" at bounding box center [365, 14] width 4 height 8
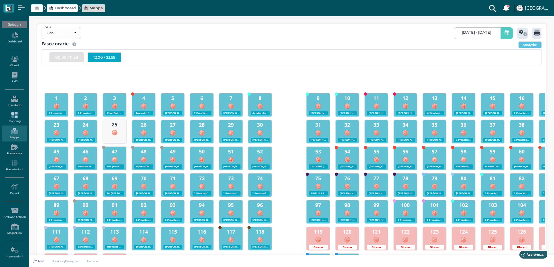
click at [10, 116] on icon at bounding box center [14, 115] width 25 height 6
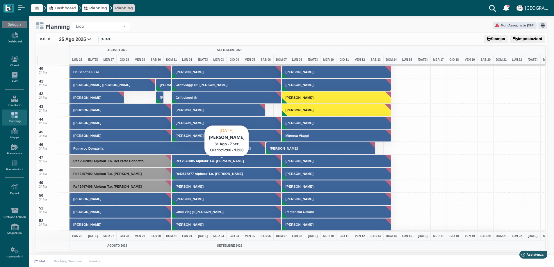
scroll to position [465, 0]
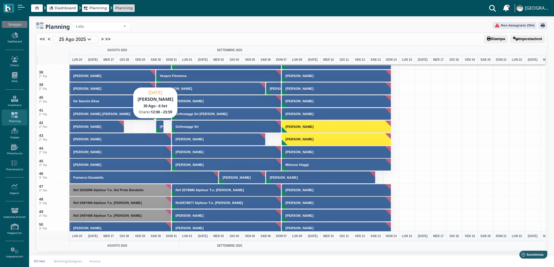
click at [159, 129] on button "[PERSON_NAME]" at bounding box center [160, 126] width 8 height 12
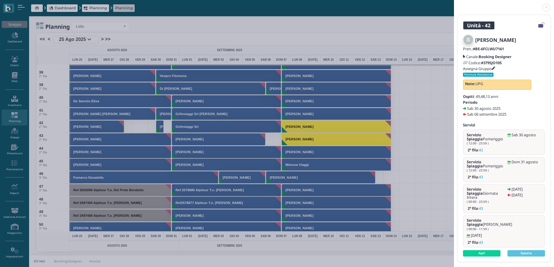
click at [454, 4] on link at bounding box center [454, 4] width 0 height 0
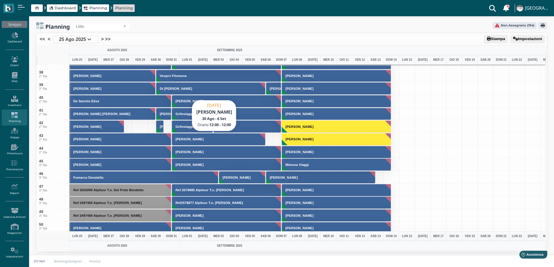
click at [189, 138] on h3 "Signoriello Annarita" at bounding box center [189, 138] width 33 height 3
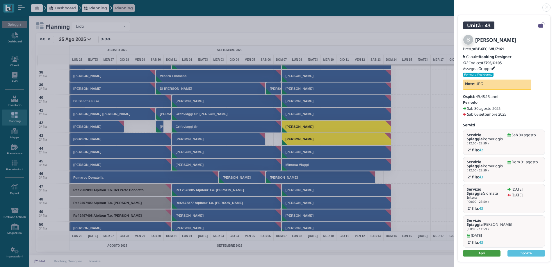
click at [481, 250] on link "Apri" at bounding box center [481, 253] width 37 height 6
click at [454, 4] on link at bounding box center [454, 4] width 0 height 0
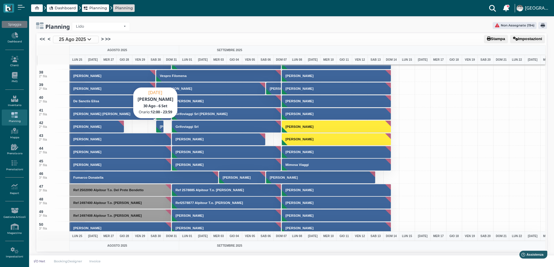
click at [159, 127] on h3 "[PERSON_NAME]" at bounding box center [173, 126] width 33 height 3
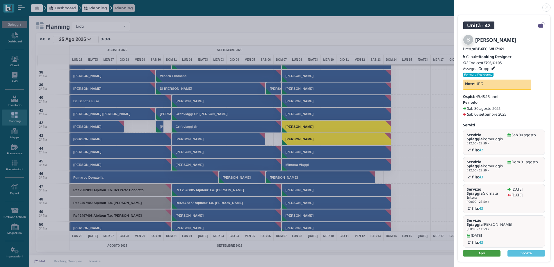
click at [481, 251] on link "Apri" at bounding box center [481, 253] width 37 height 6
drag, startPoint x: 544, startPoint y: 7, endPoint x: 543, endPoint y: 12, distance: 5.5
click at [454, 4] on link at bounding box center [454, 4] width 0 height 0
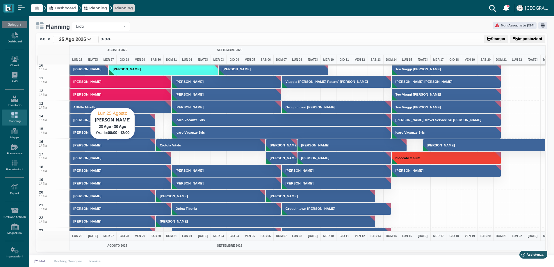
scroll to position [0, 0]
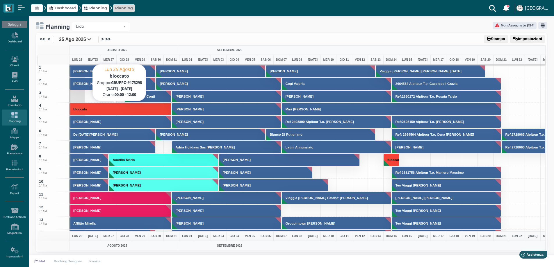
click at [113, 107] on button "bloccato" at bounding box center [120, 109] width 102 height 12
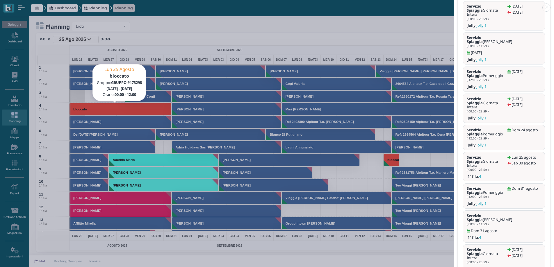
scroll to position [161, 0]
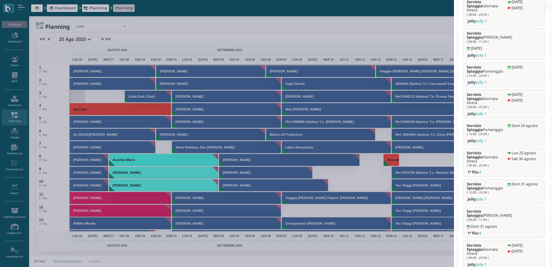
click at [454, 4] on link at bounding box center [454, 4] width 0 height 0
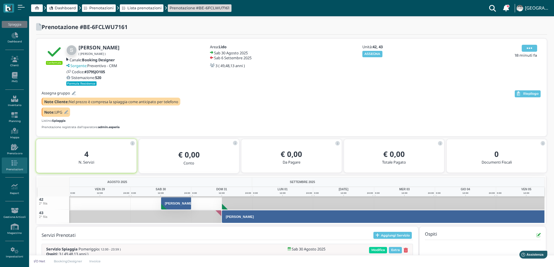
click at [524, 49] on span at bounding box center [528, 48] width 15 height 7
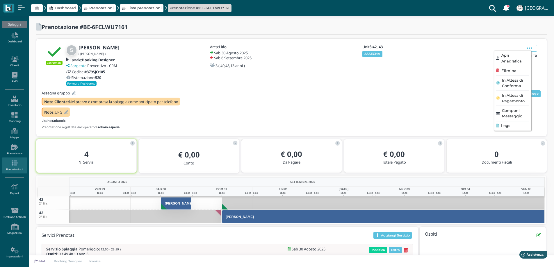
click at [510, 60] on span "Apri Anagrafica" at bounding box center [515, 58] width 28 height 11
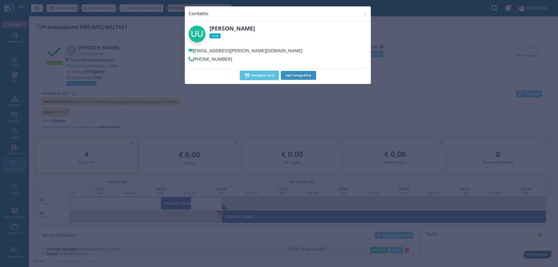
click at [299, 74] on button "Apri Anagrafica" at bounding box center [298, 75] width 35 height 9
drag, startPoint x: 364, startPoint y: 14, endPoint x: 320, endPoint y: 2, distance: 45.7
click at [364, 13] on span "×" at bounding box center [365, 14] width 4 height 8
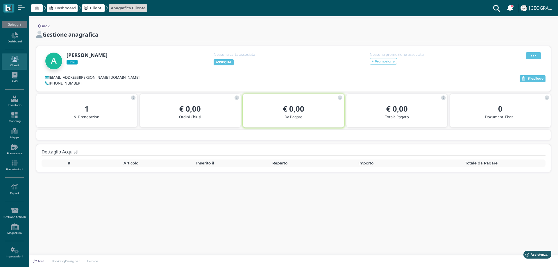
click at [533, 55] on icon at bounding box center [534, 56] width 6 height 6
click at [518, 61] on span "Modifica" at bounding box center [516, 63] width 16 height 6
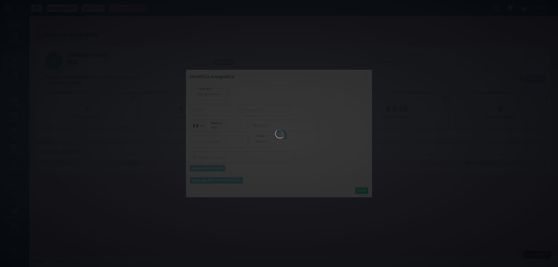
select select
type input "Annarita"
type input "Signoriello"
type input "[EMAIL_ADDRESS][PERSON_NAME][DOMAIN_NAME]"
select select
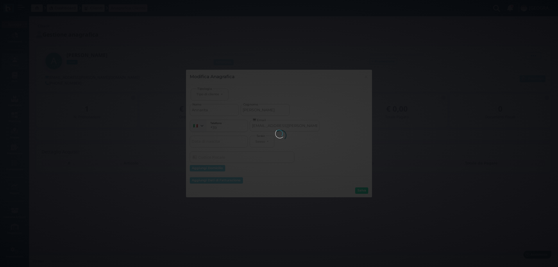
type input "3335984058"
select select
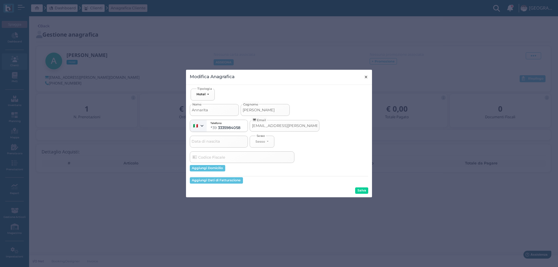
click at [365, 77] on span "×" at bounding box center [366, 77] width 4 height 8
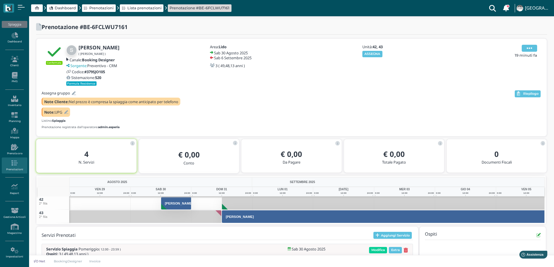
click at [531, 49] on icon at bounding box center [529, 48] width 6 height 6
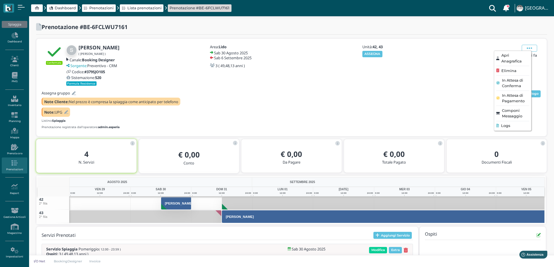
click at [509, 59] on span "Apri Anagrafica" at bounding box center [515, 58] width 28 height 11
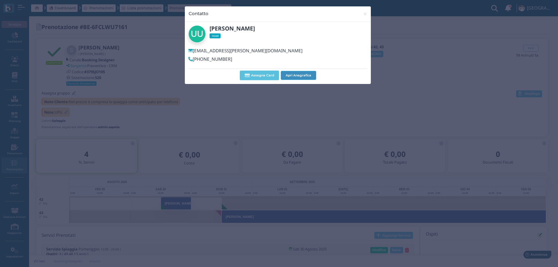
click at [304, 77] on button "Apri Anagrafica" at bounding box center [298, 75] width 35 height 9
click at [366, 14] on span "×" at bounding box center [365, 14] width 4 height 8
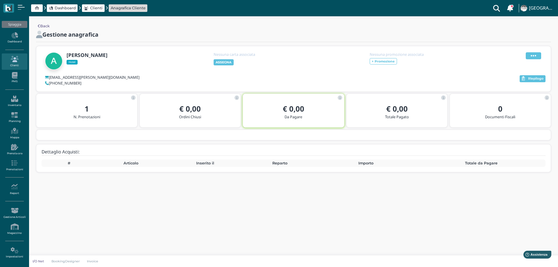
click at [535, 55] on icon at bounding box center [534, 56] width 6 height 6
click at [521, 63] on span "Modifica" at bounding box center [516, 63] width 16 height 6
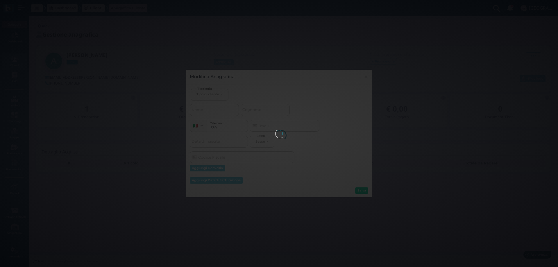
select select
type input "Annarita"
type input "Signoriello"
type input "annarita.signoriello@gmail.com"
select select
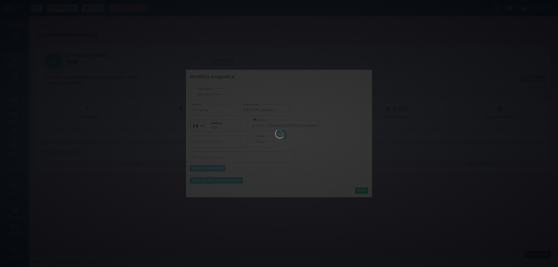
type input "3335984058"
select select
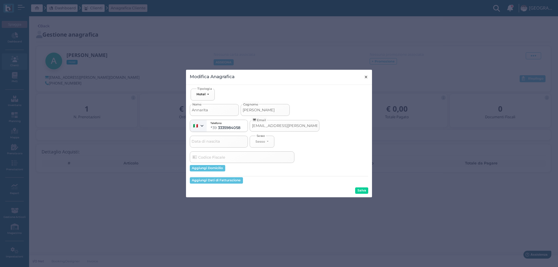
click at [366, 77] on span "×" at bounding box center [366, 77] width 4 height 8
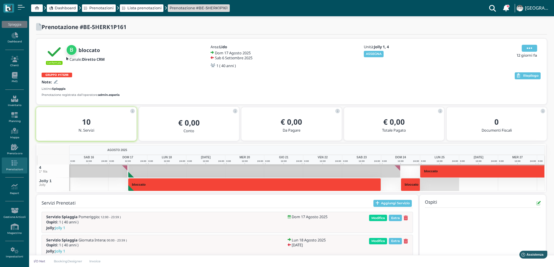
click at [527, 49] on icon at bounding box center [529, 48] width 6 height 6
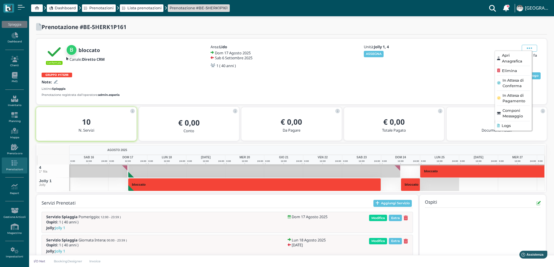
click at [511, 72] on span "Elimina" at bounding box center [509, 71] width 15 height 6
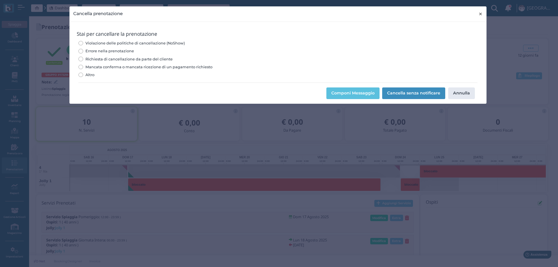
click at [480, 13] on span "×" at bounding box center [480, 14] width 4 height 8
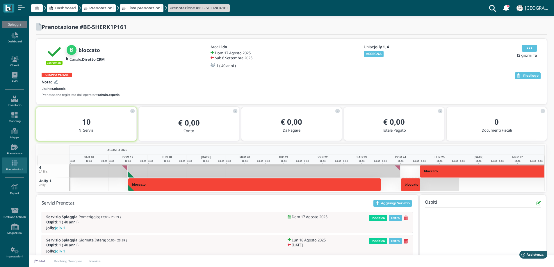
click at [534, 46] on span at bounding box center [528, 48] width 15 height 7
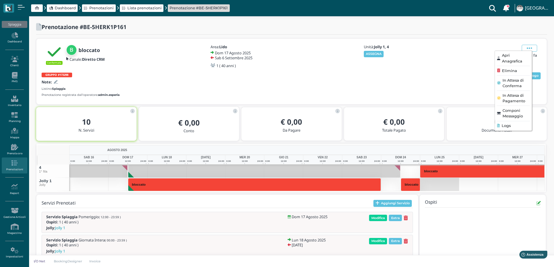
click at [507, 69] on span "Elimina" at bounding box center [509, 71] width 15 height 6
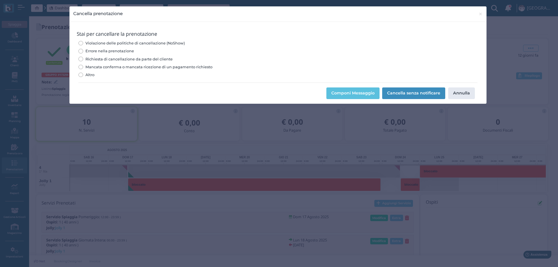
click at [105, 51] on span "Errore nella prenotazione" at bounding box center [109, 51] width 49 height 6
click at [83, 51] on input "Errore nella prenotazione" at bounding box center [80, 51] width 4 height 4
radio input "true"
click at [408, 88] on button "Cancella senza notificare" at bounding box center [413, 93] width 63 height 12
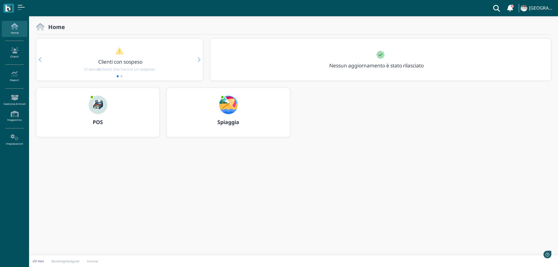
click at [224, 105] on img at bounding box center [228, 105] width 19 height 19
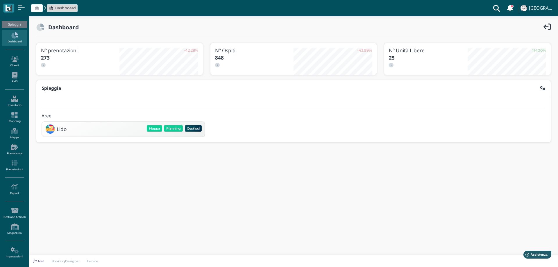
click at [174, 123] on div "Lido [GEOGRAPHIC_DATA] Planning Gestisci Elimina" at bounding box center [123, 129] width 163 height 15
click at [173, 128] on button "Planning" at bounding box center [173, 128] width 19 height 6
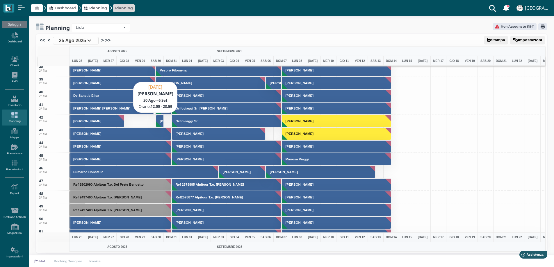
scroll to position [436, 0]
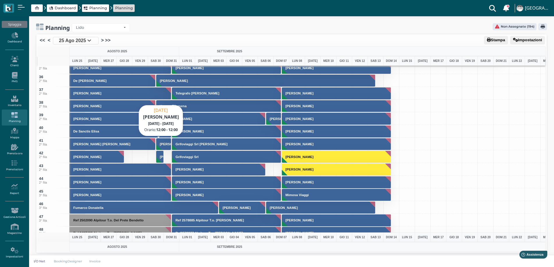
click at [164, 143] on h3 "Belingheri Sabrina" at bounding box center [173, 143] width 33 height 3
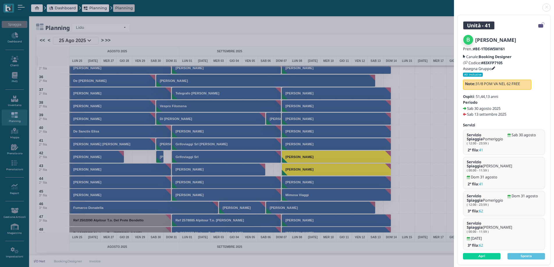
click at [454, 4] on link at bounding box center [454, 4] width 0 height 0
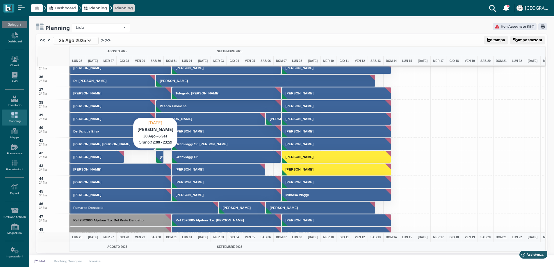
click at [162, 158] on h3 "[PERSON_NAME]" at bounding box center [173, 156] width 33 height 3
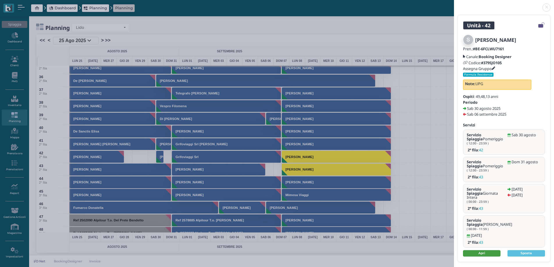
click at [470, 250] on link "Apri" at bounding box center [481, 253] width 37 height 6
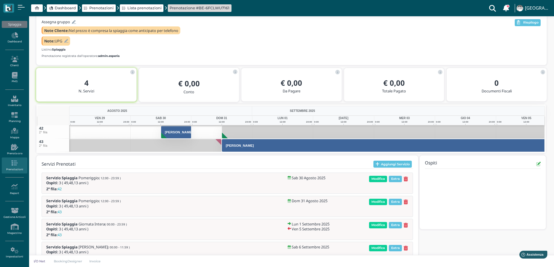
scroll to position [70, 0]
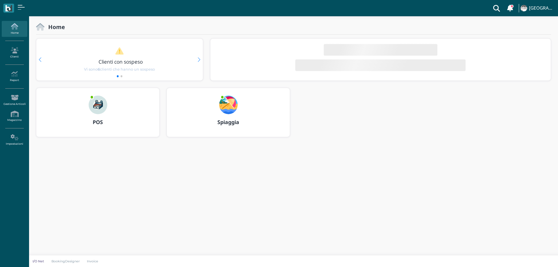
click at [231, 103] on img at bounding box center [228, 105] width 19 height 19
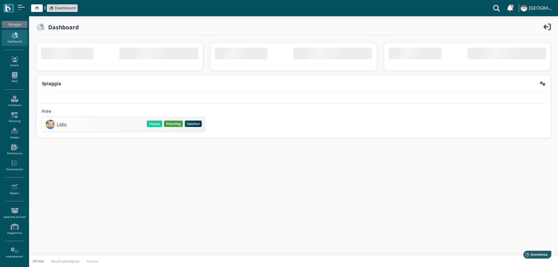
click at [171, 125] on button "Planning" at bounding box center [173, 124] width 19 height 6
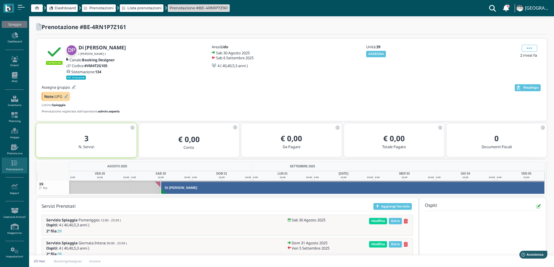
scroll to position [0, 42]
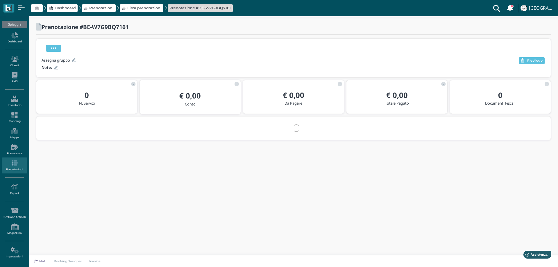
click at [54, 50] on icon at bounding box center [54, 48] width 6 height 6
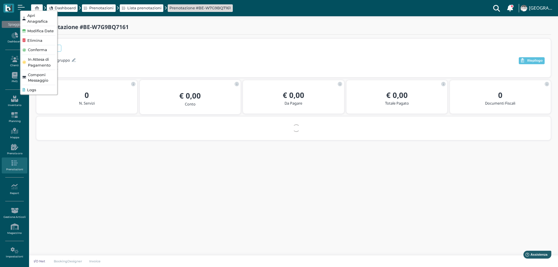
click at [36, 42] on span "Elimina" at bounding box center [34, 40] width 15 height 6
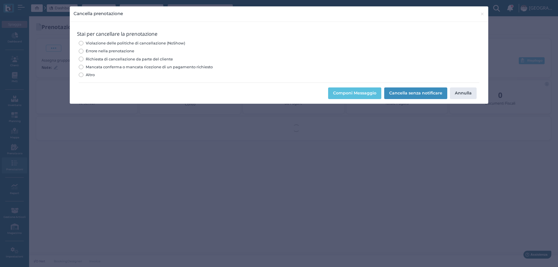
click at [109, 50] on span "Errore nella prenotazione" at bounding box center [110, 51] width 49 height 6
click at [83, 50] on input "Errore nella prenotazione" at bounding box center [81, 51] width 4 height 4
radio input "true"
click at [411, 94] on button "Cancella senza notificare" at bounding box center [415, 93] width 63 height 12
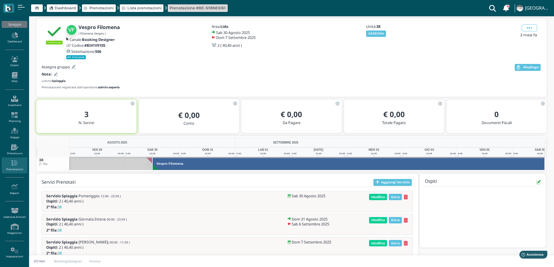
scroll to position [0, 51]
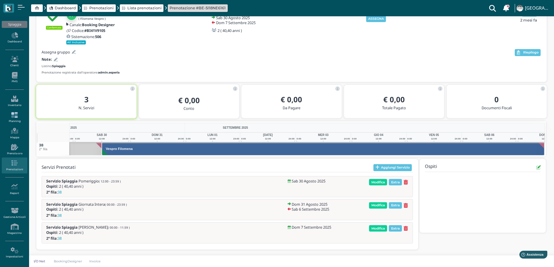
click at [17, 119] on link "Planning" at bounding box center [14, 118] width 25 height 16
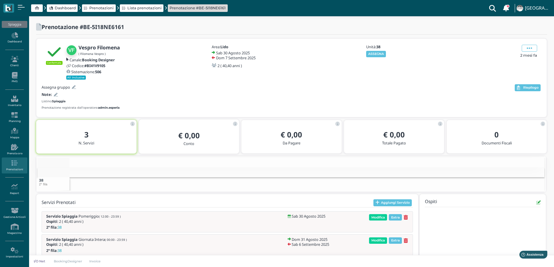
click at [54, 96] on icon at bounding box center [56, 95] width 4 height 4
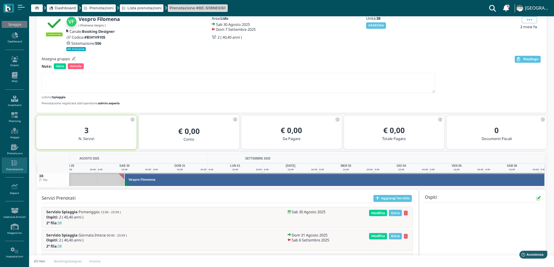
scroll to position [0, 51]
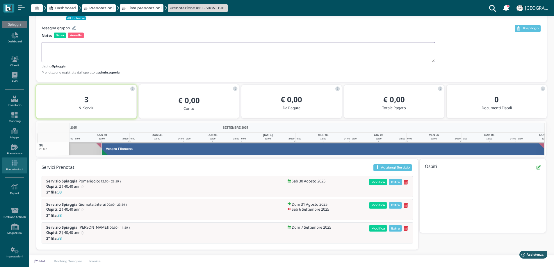
click at [55, 56] on textarea at bounding box center [238, 52] width 393 height 20
type textarea "2 FILA INVECE DI 3° OK"
click at [60, 33] on span "Salva" at bounding box center [60, 36] width 12 height 6
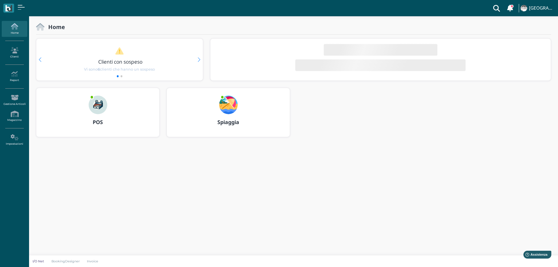
click at [227, 110] on img at bounding box center [228, 105] width 19 height 19
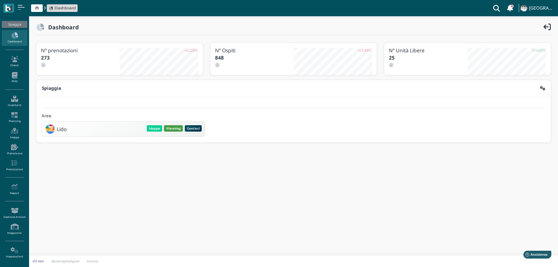
click at [177, 131] on button "Planning" at bounding box center [173, 128] width 19 height 6
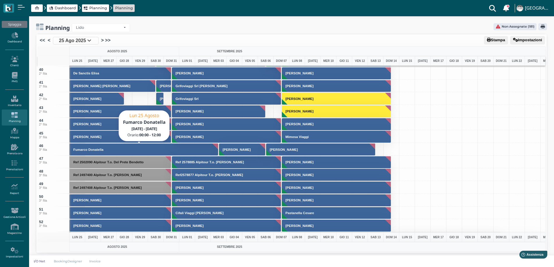
scroll to position [639, 0]
